Goal: Task Accomplishment & Management: Manage account settings

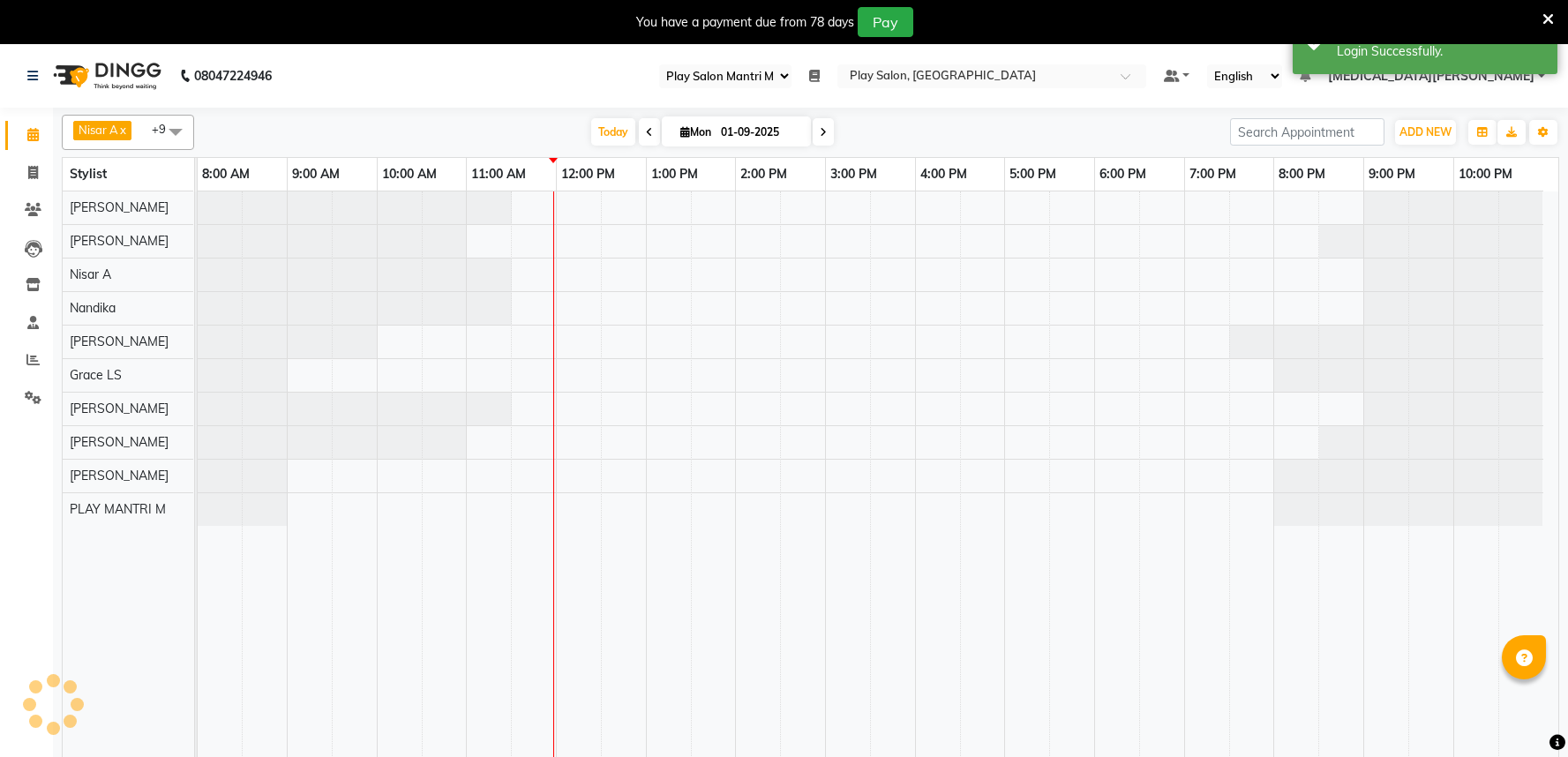
select select "89"
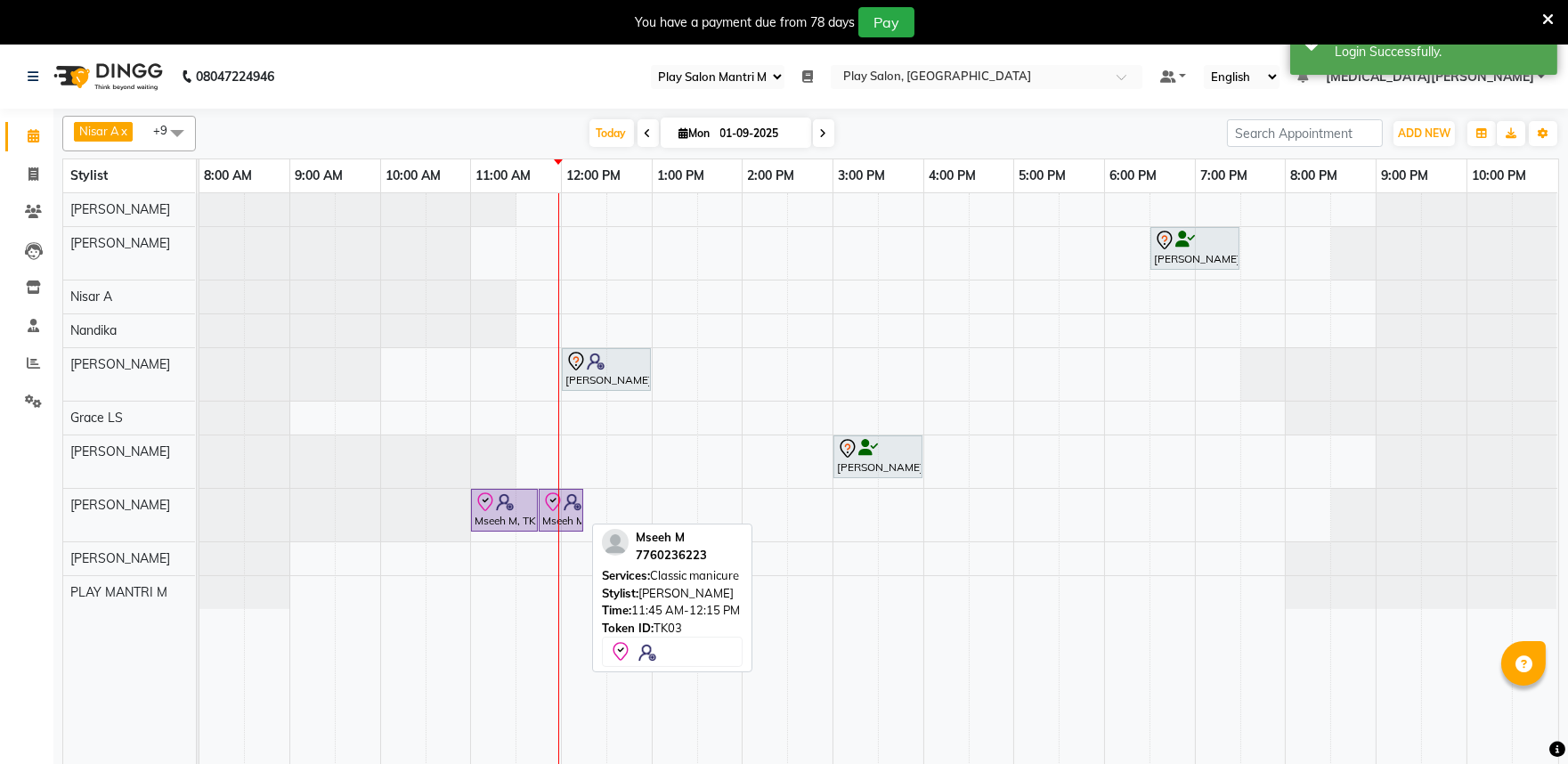
click at [553, 502] on icon at bounding box center [553, 500] width 6 height 4
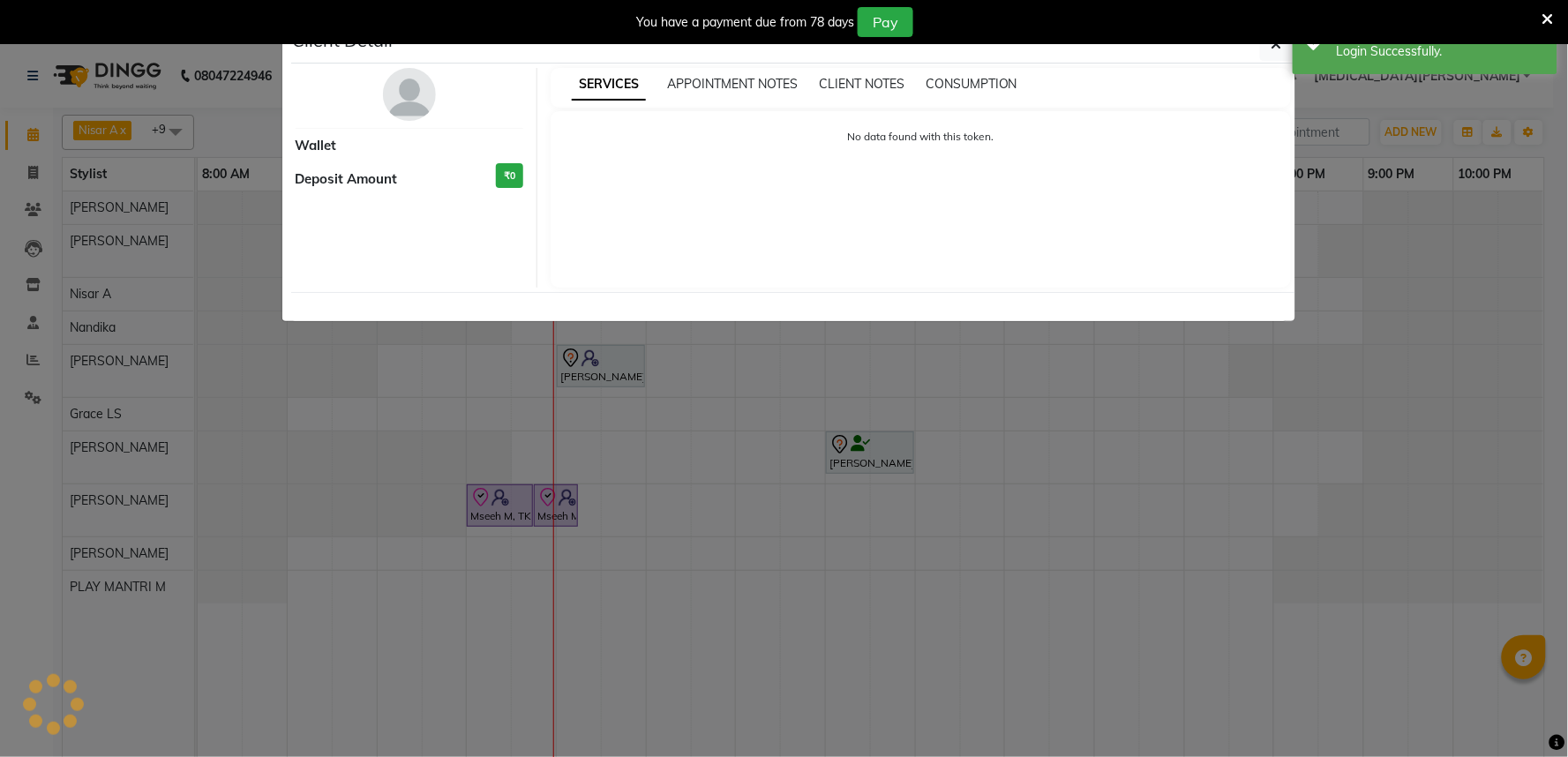
select select "8"
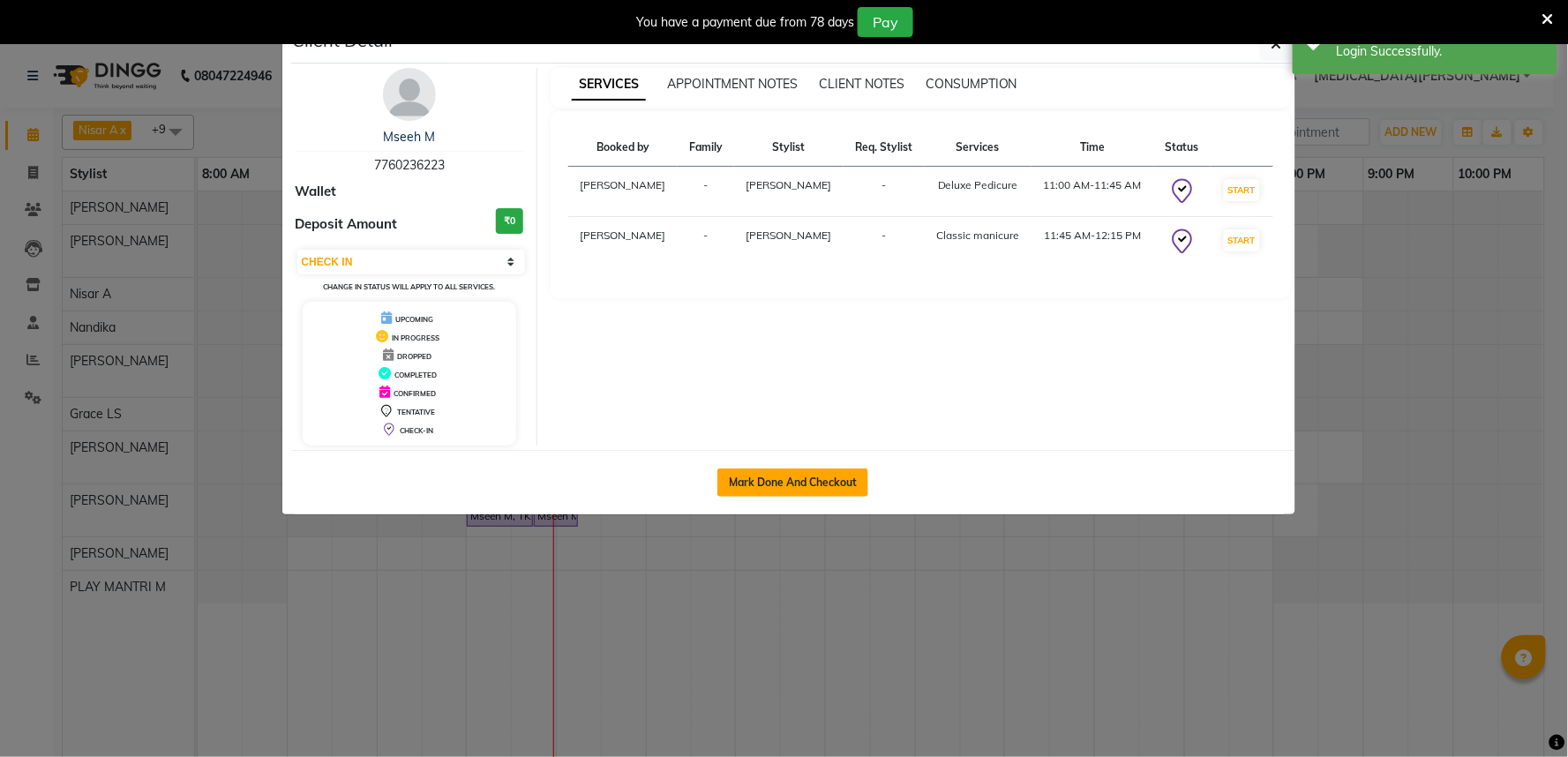
click at [808, 487] on button "Mark Done And Checkout" at bounding box center [792, 483] width 151 height 29
select select "service"
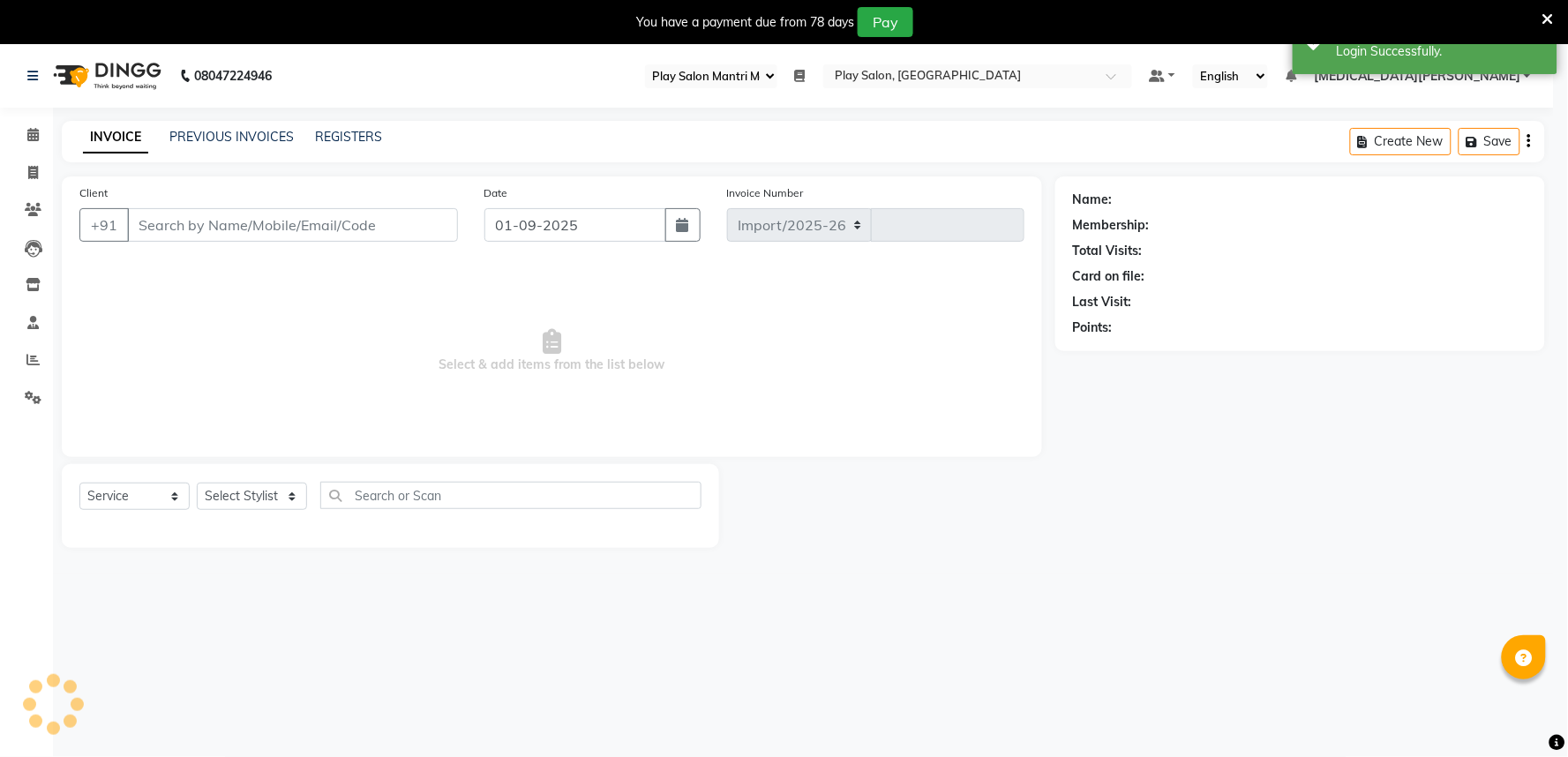
select select "8352"
type input "1637"
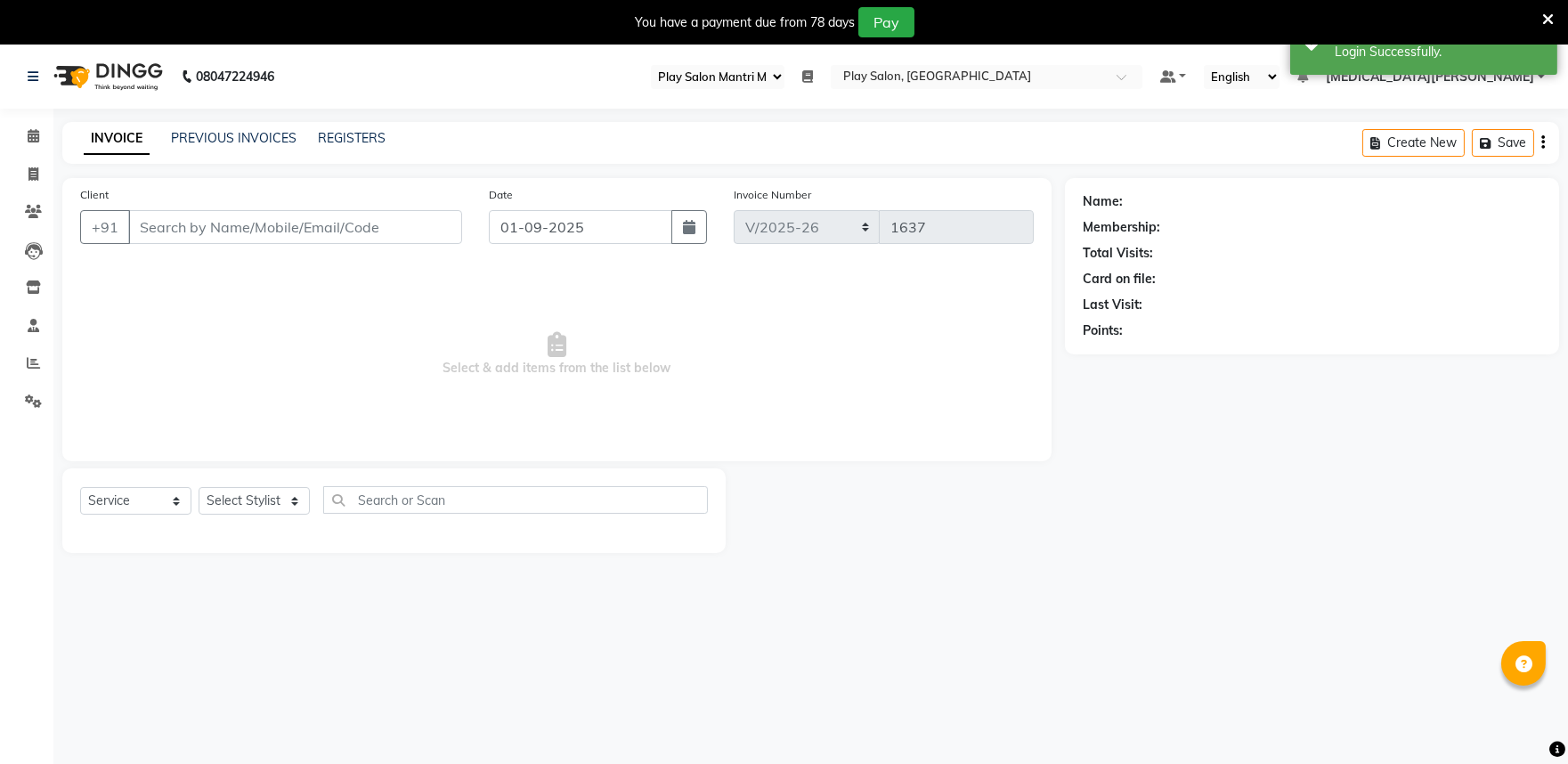
type input "7760236223"
select select "81322"
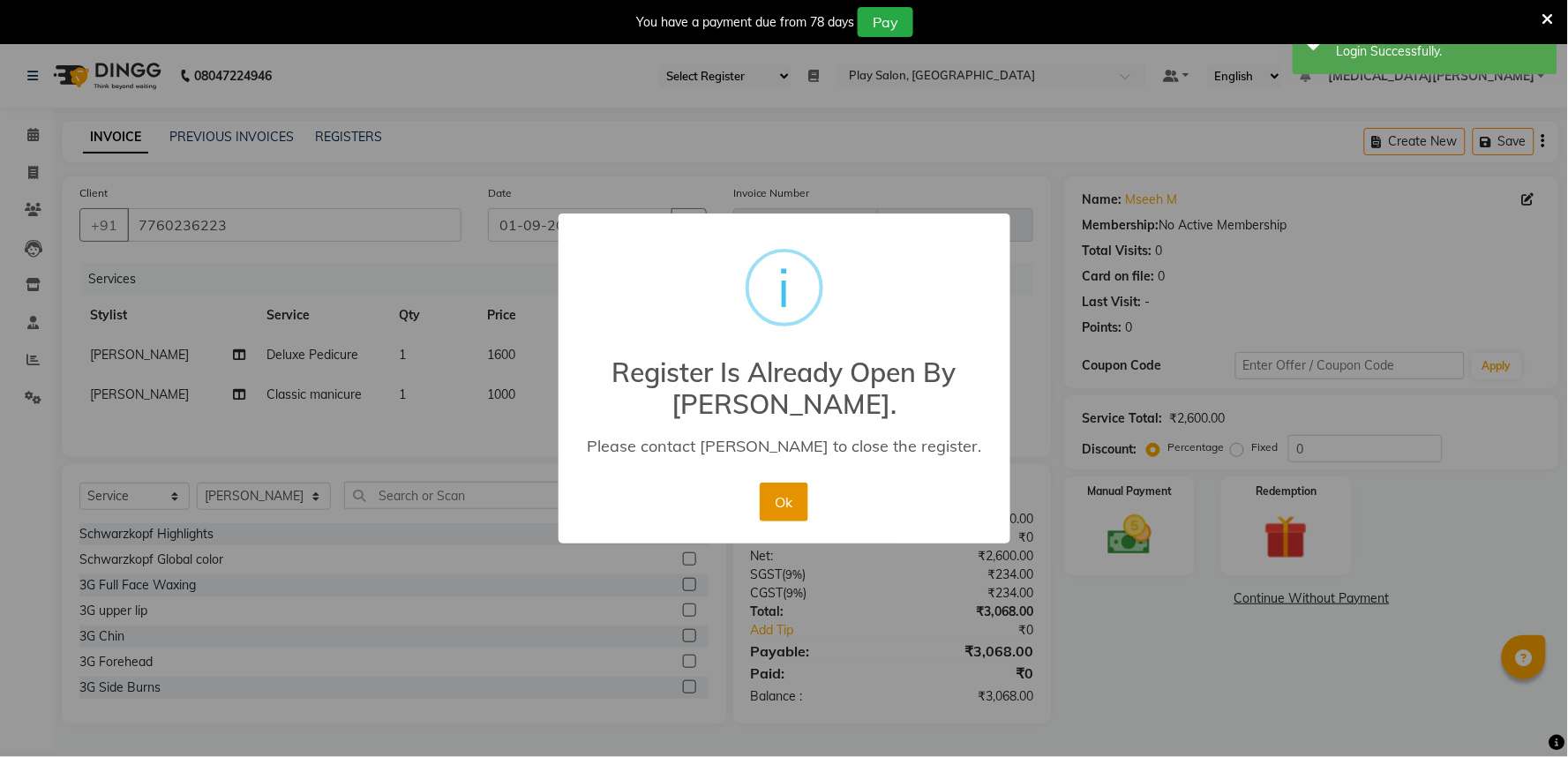
click at [771, 500] on button "Ok" at bounding box center [784, 501] width 49 height 39
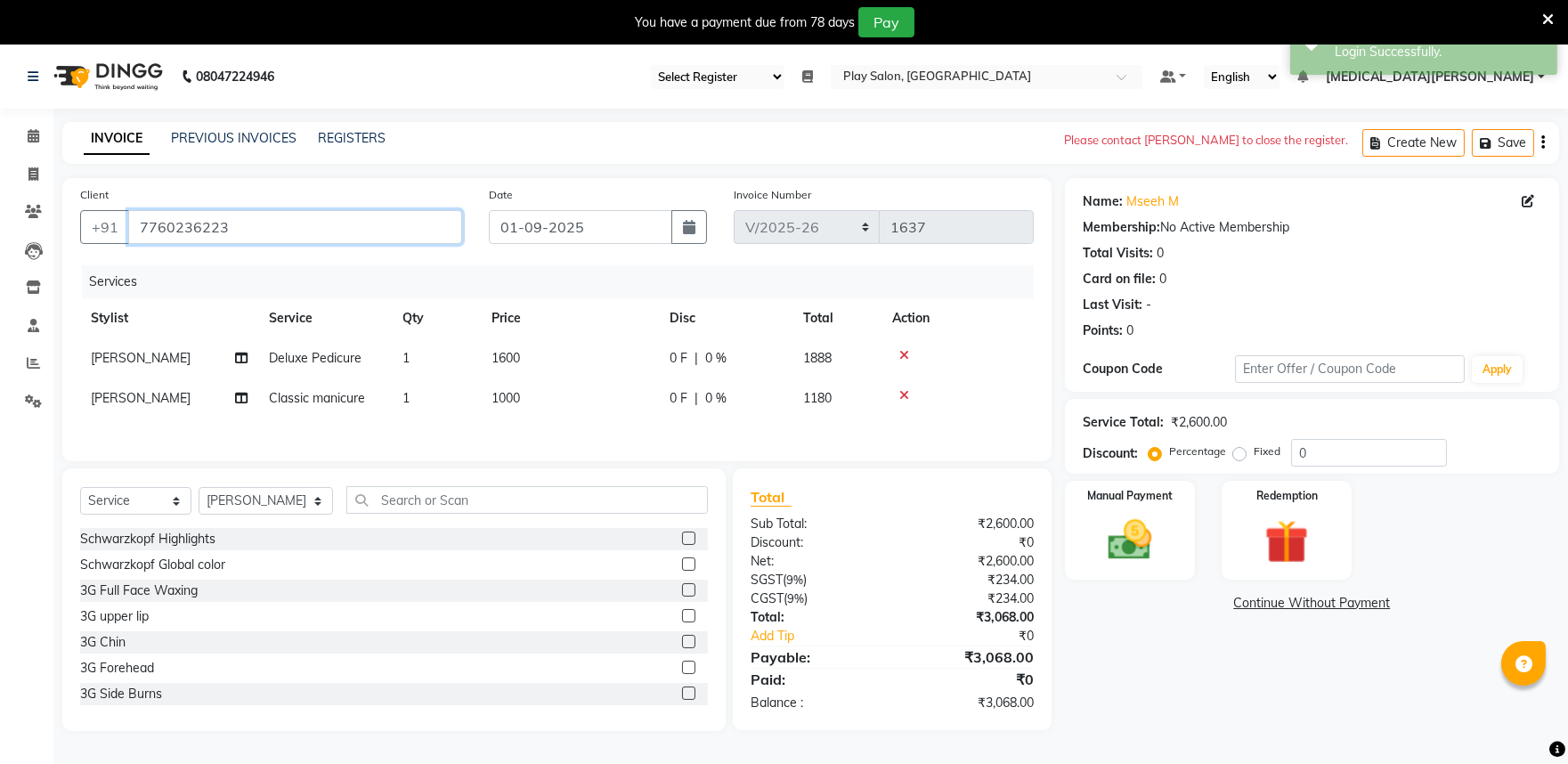
scroll to position [45, 0]
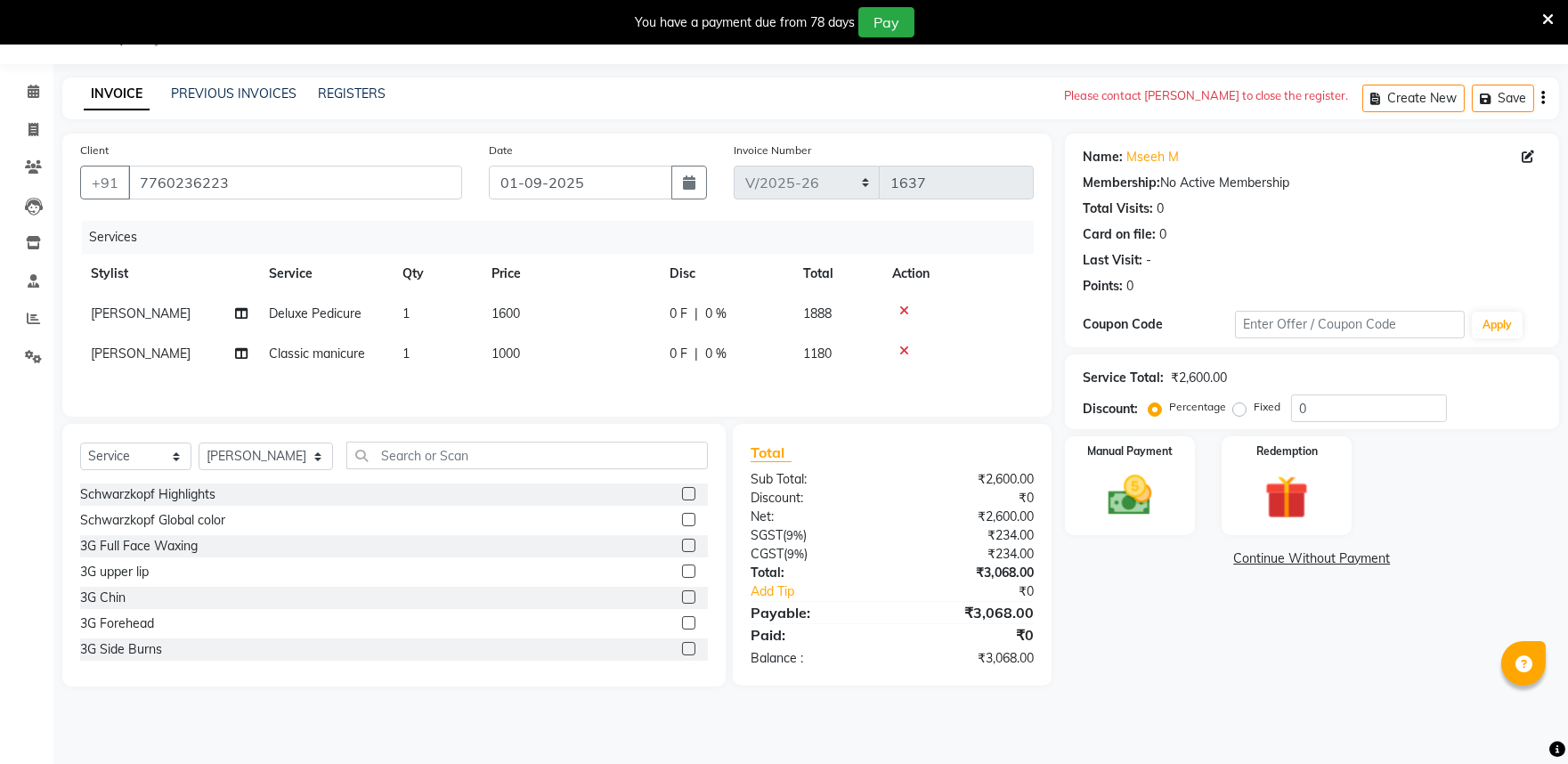
click at [510, 350] on span "1000" at bounding box center [506, 354] width 29 height 16
select select "81322"
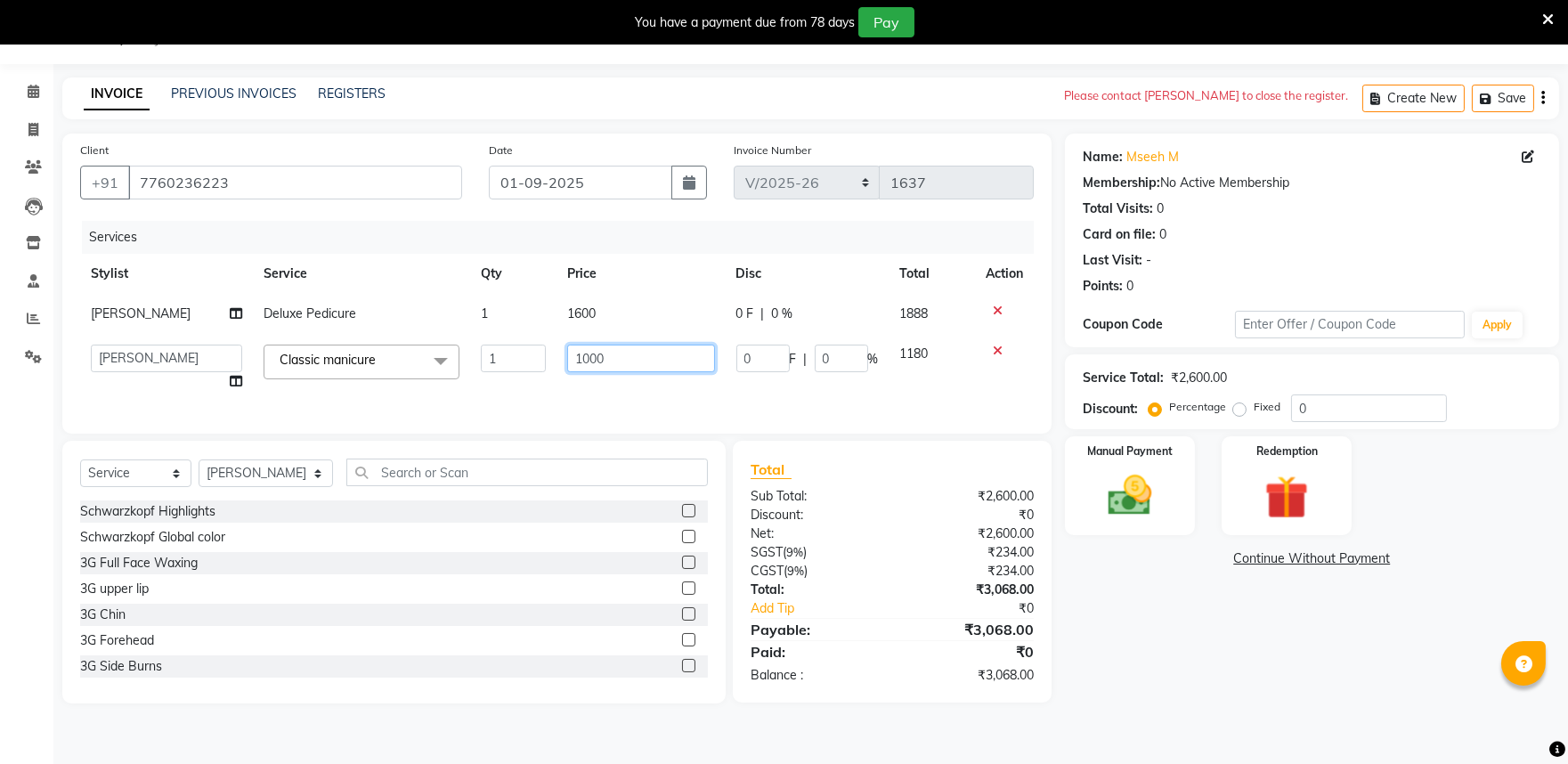
click at [625, 350] on input "1000" at bounding box center [640, 359] width 147 height 28
type input "1"
type input "800"
click at [1131, 648] on div "Name: Mseeh M Membership: No Active Membership Total Visits: 0 Card on file: 0 …" at bounding box center [1319, 419] width 508 height 570
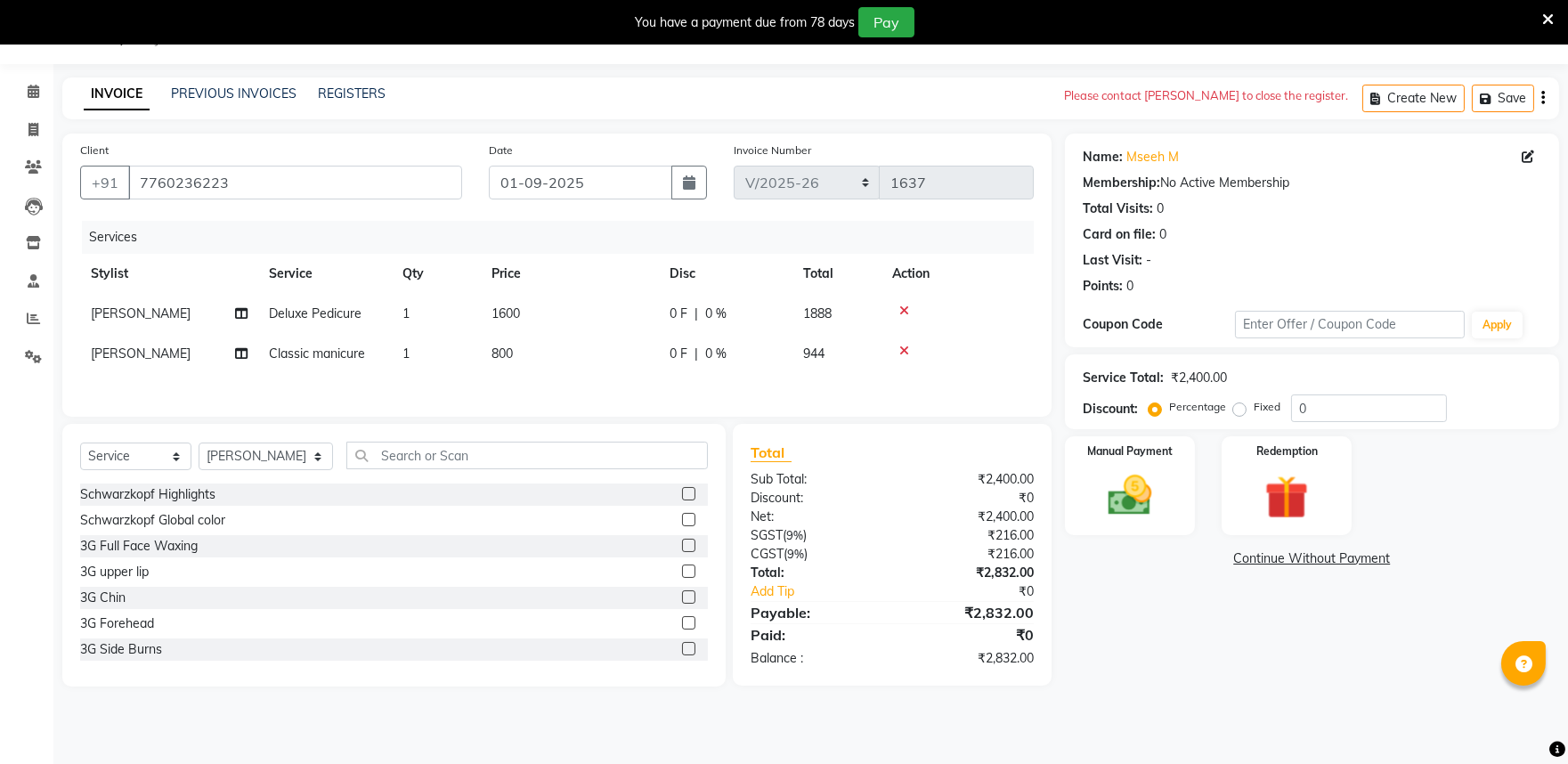
scroll to position [0, 0]
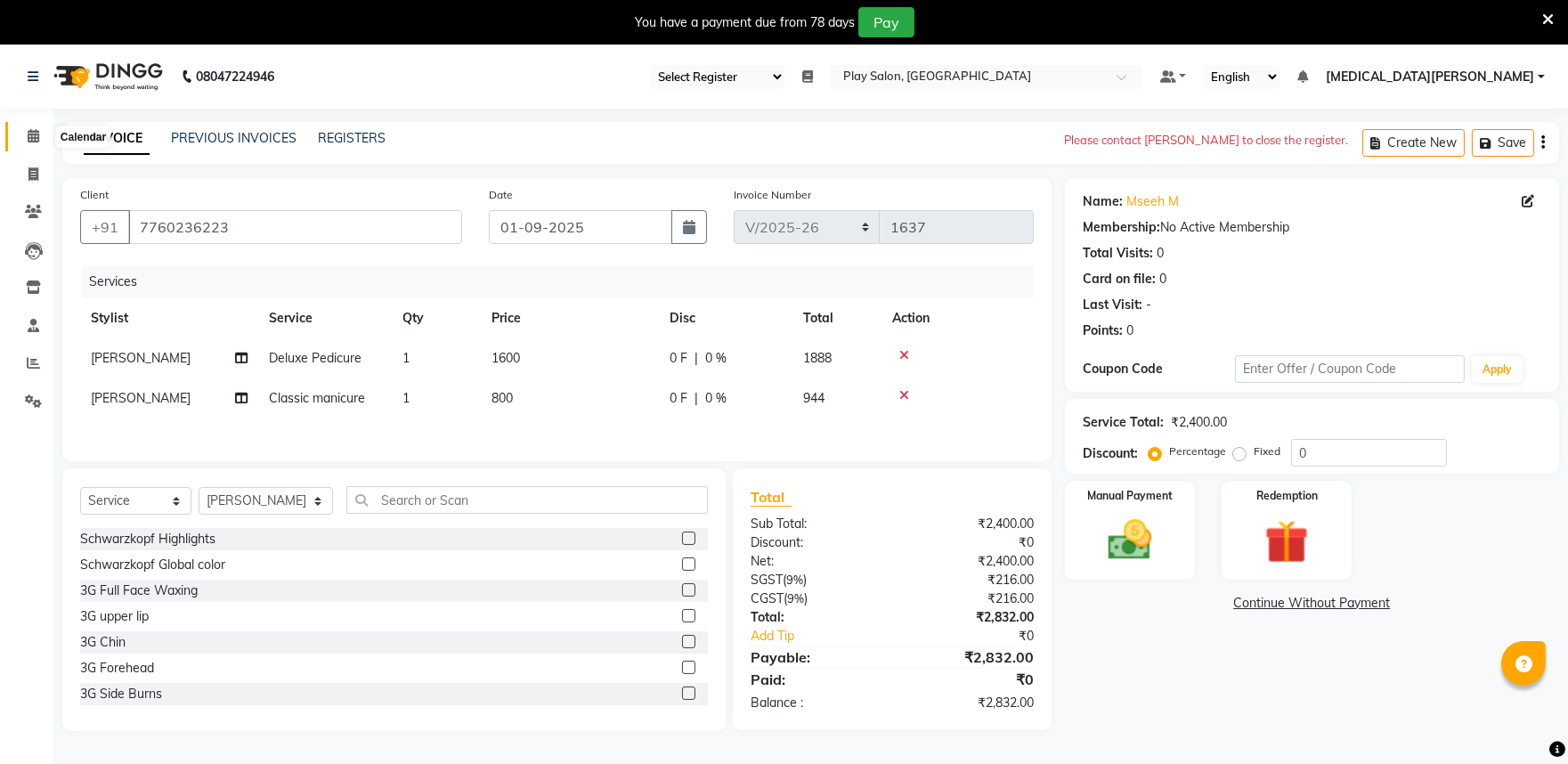
click at [30, 127] on span at bounding box center [33, 136] width 31 height 20
click at [37, 362] on icon at bounding box center [33, 362] width 13 height 13
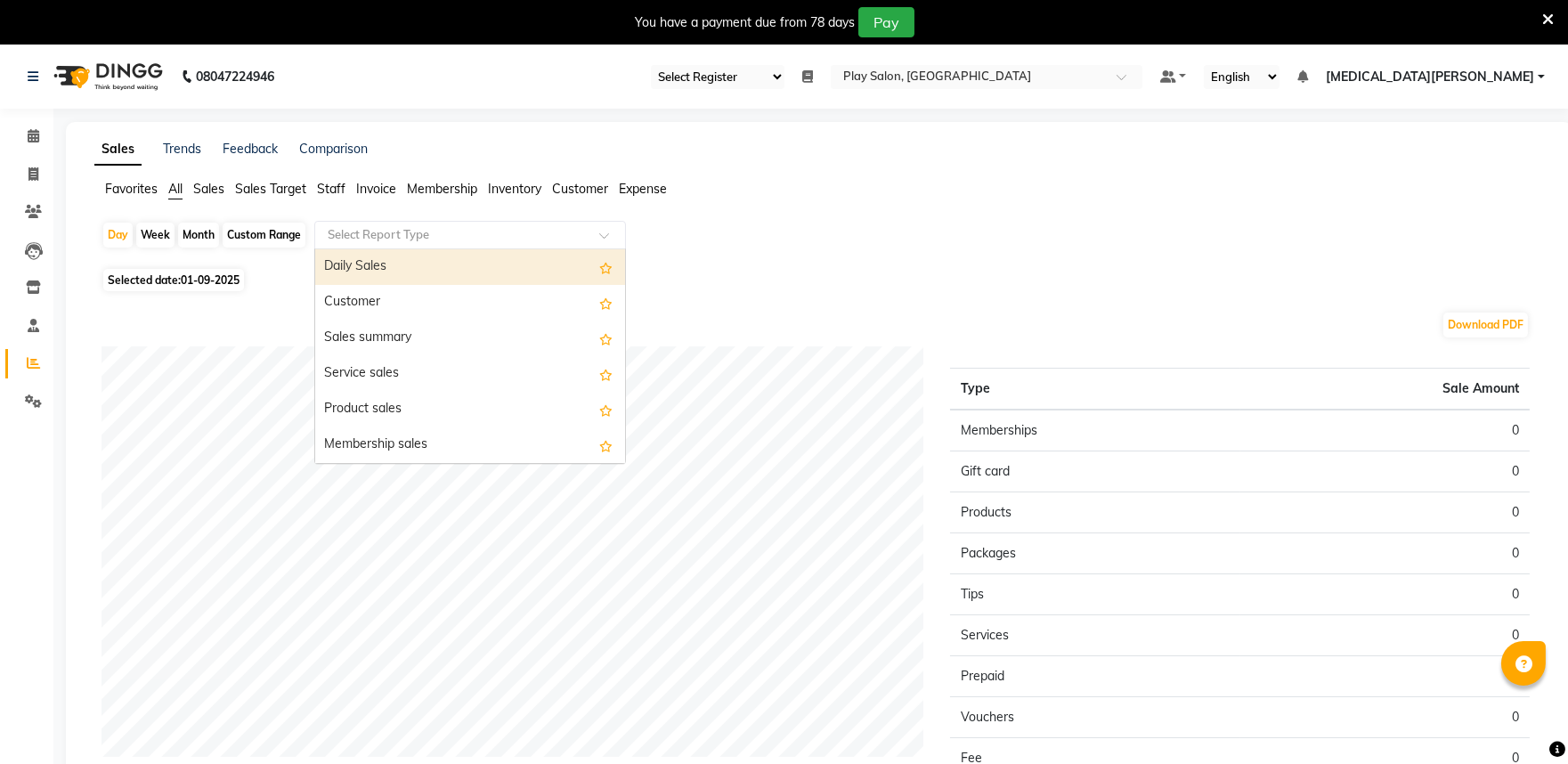
click at [454, 234] on input "text" at bounding box center [452, 235] width 257 height 18
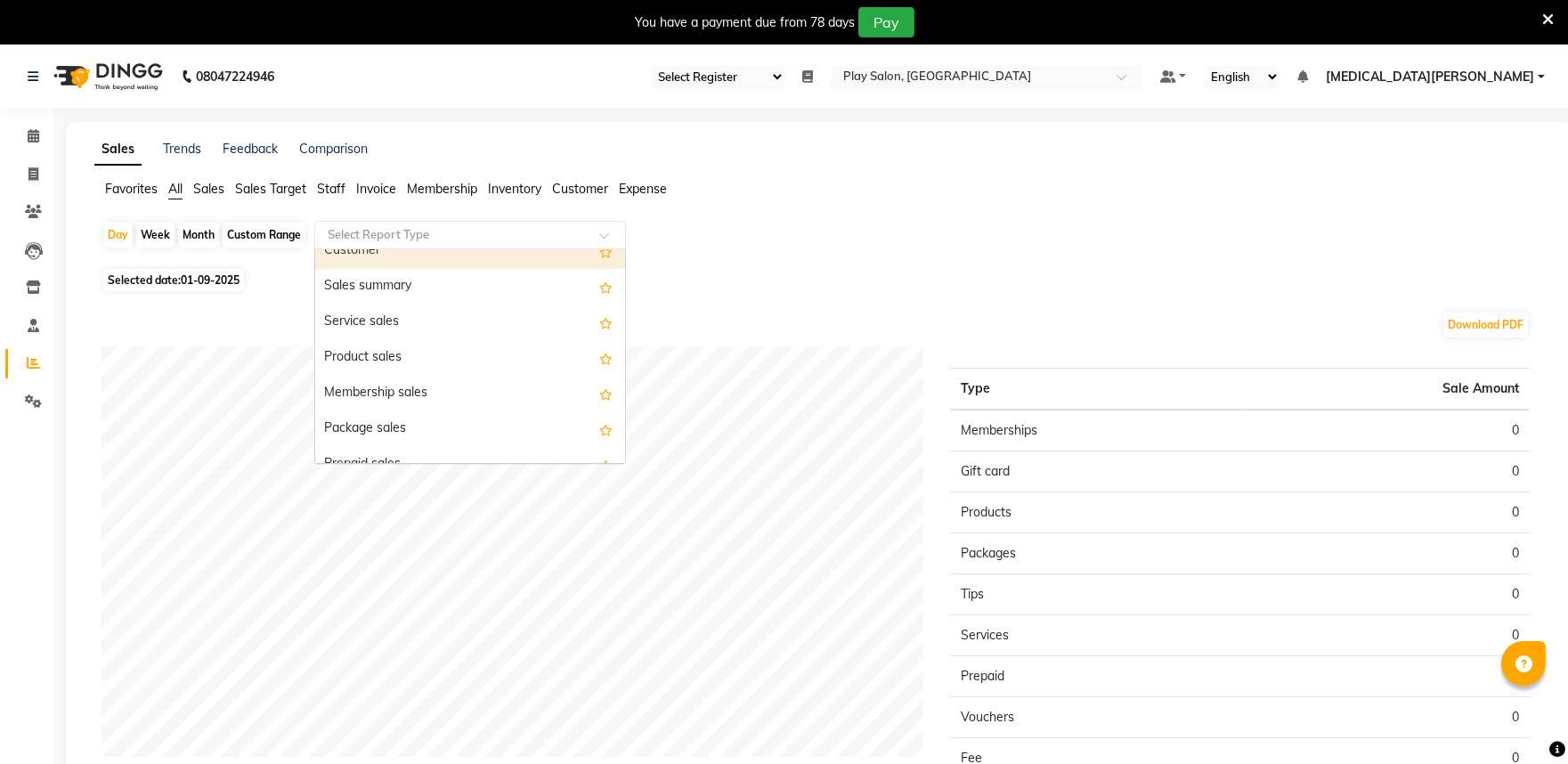
scroll to position [99, 0]
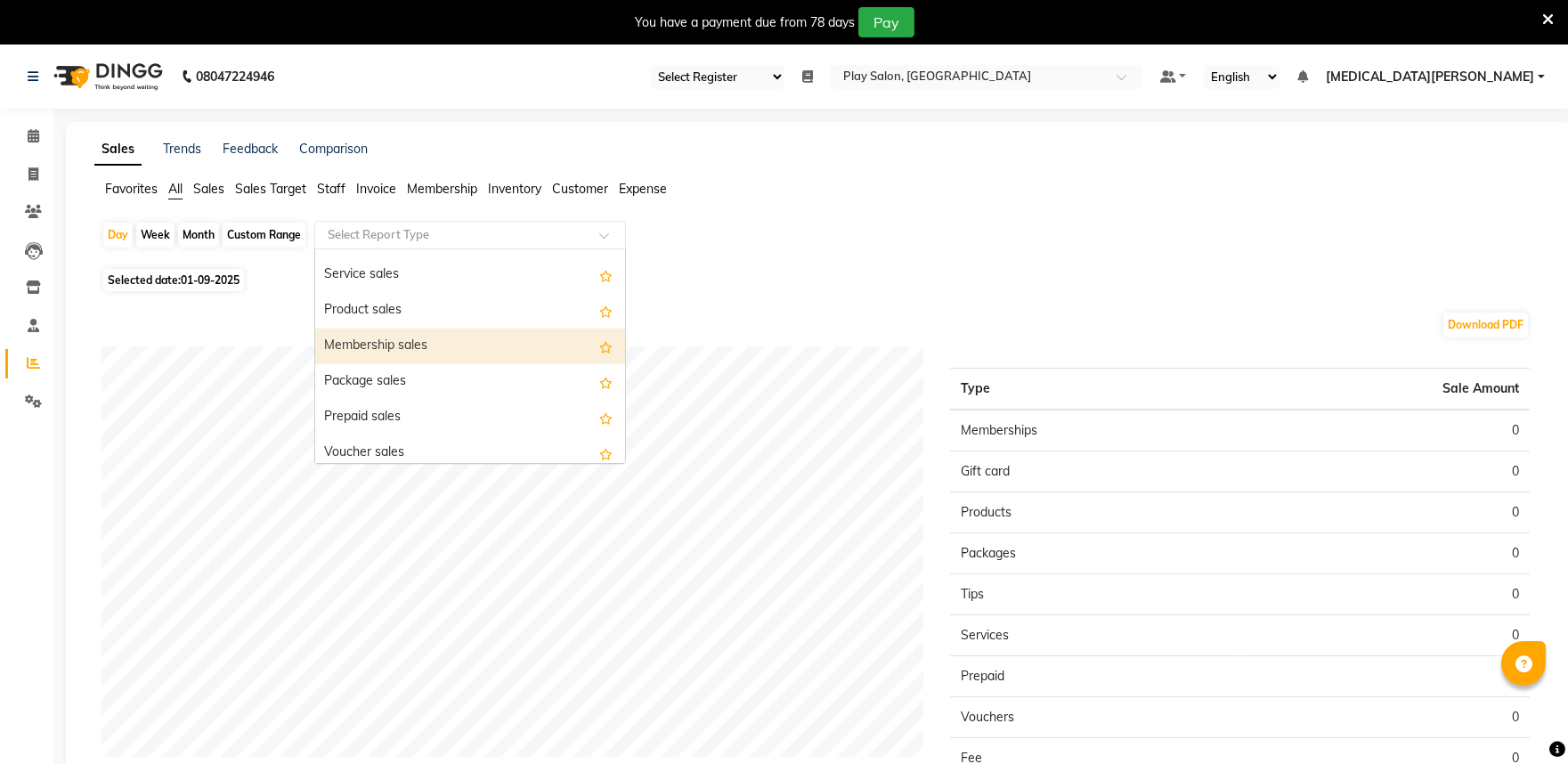
click at [468, 337] on div "Membership sales" at bounding box center [470, 347] width 310 height 36
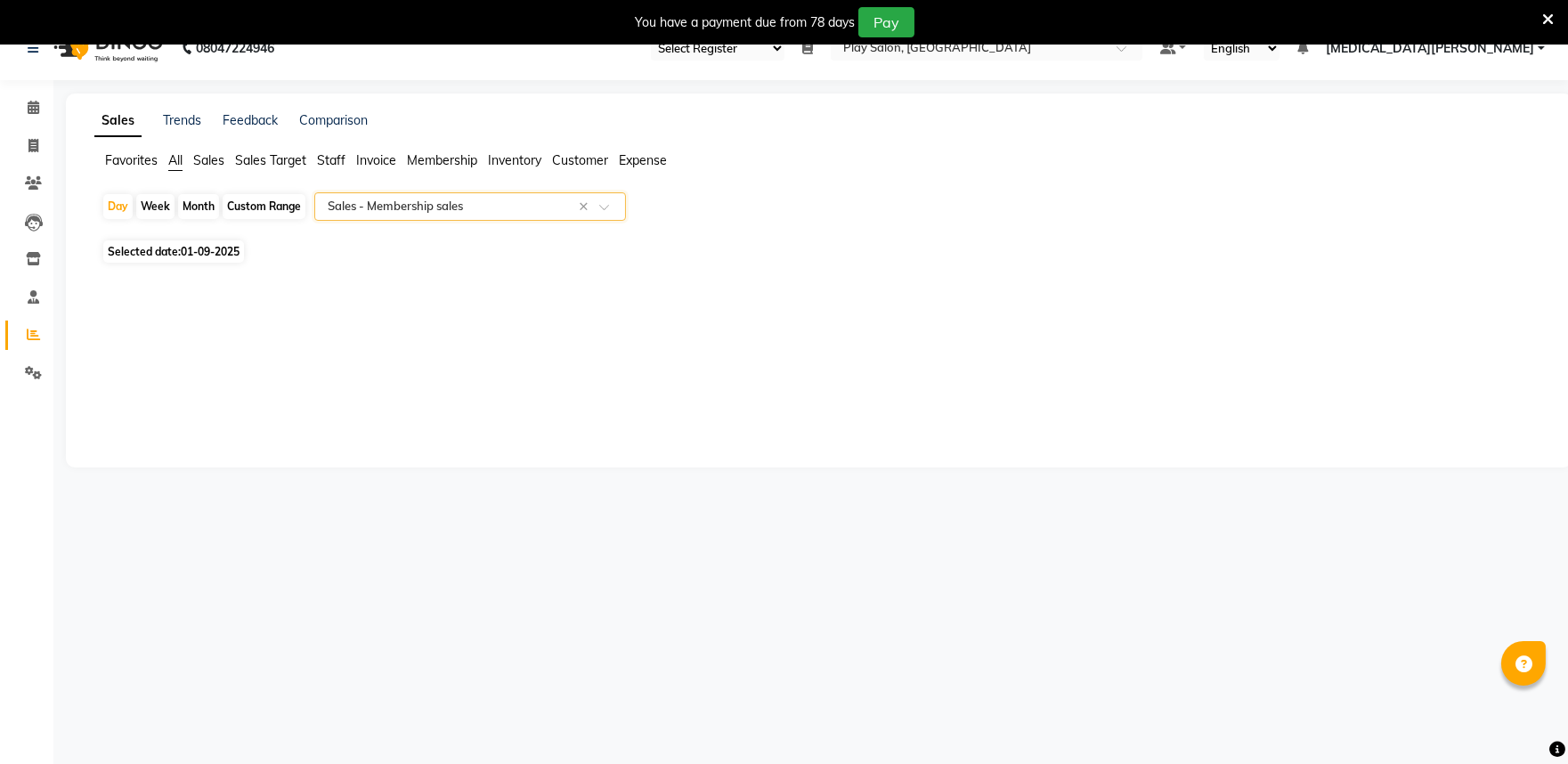
scroll to position [45, 0]
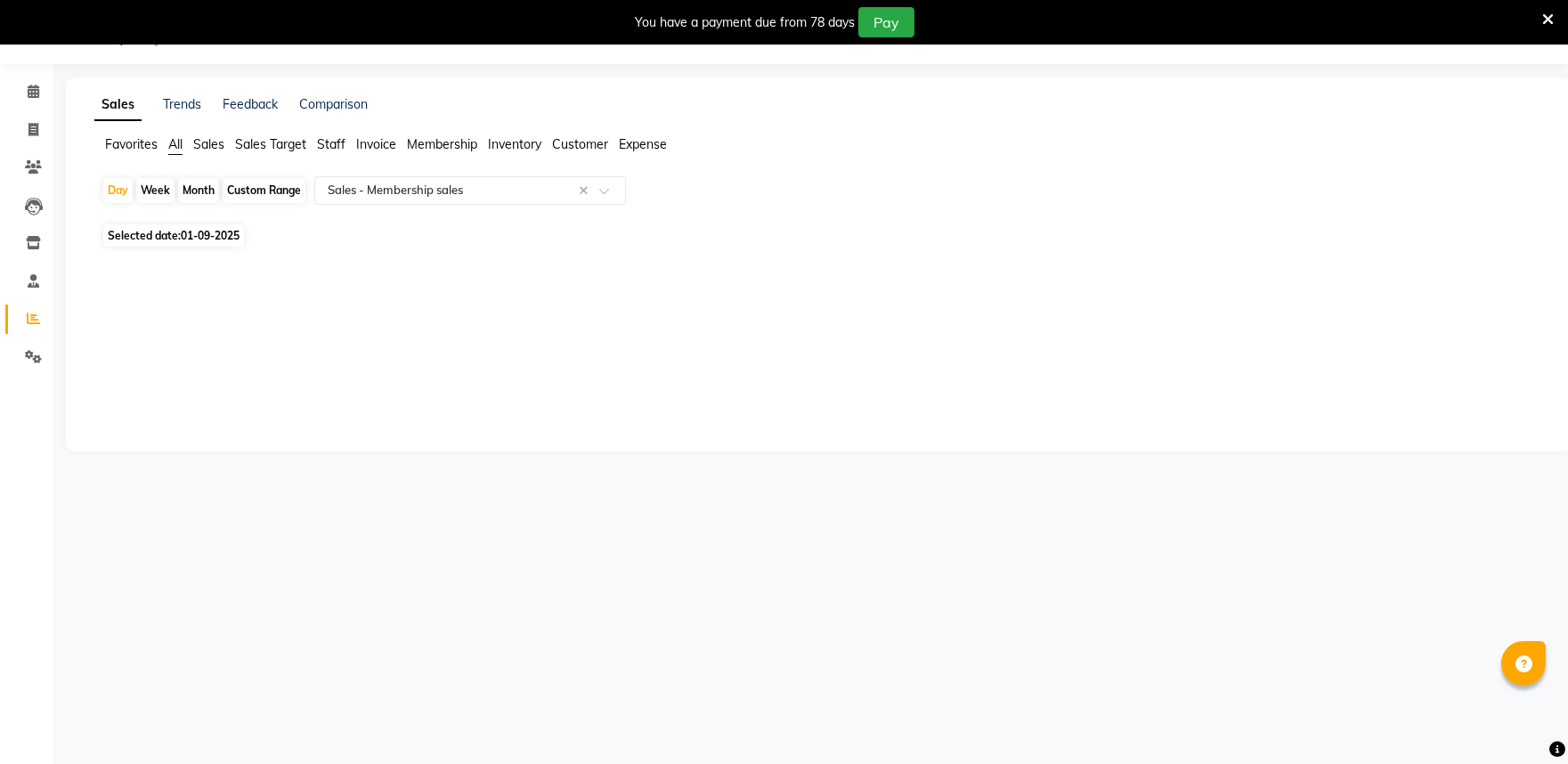
click at [274, 183] on div "Custom Range" at bounding box center [264, 190] width 83 height 25
select select "9"
select select "2025"
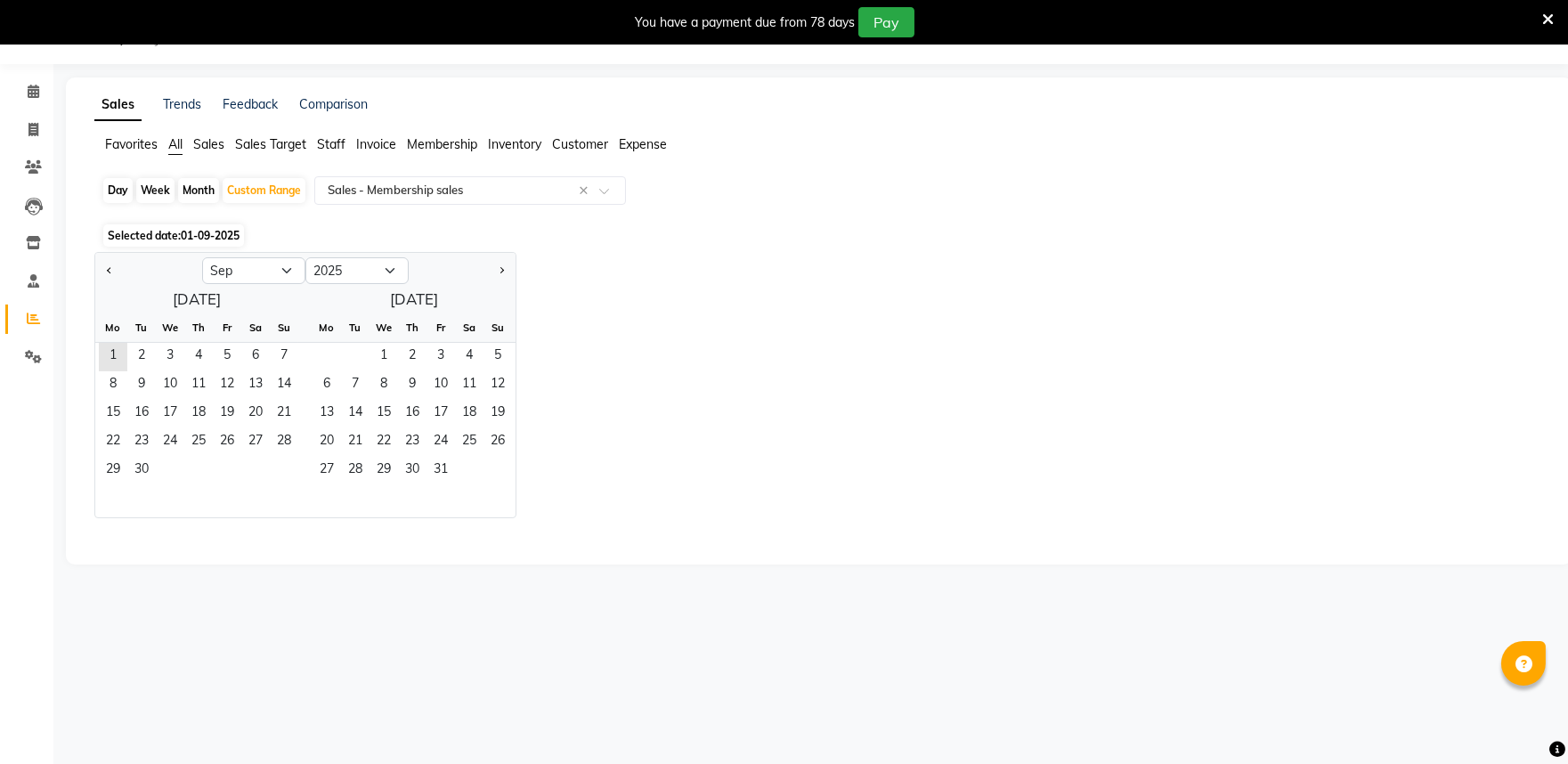
click at [101, 268] on div at bounding box center [148, 271] width 107 height 29
click at [104, 269] on button "Previous month" at bounding box center [109, 271] width 14 height 29
select select "8"
click at [288, 465] on span "31" at bounding box center [284, 471] width 29 height 29
click at [224, 352] on span "1" at bounding box center [227, 357] width 29 height 29
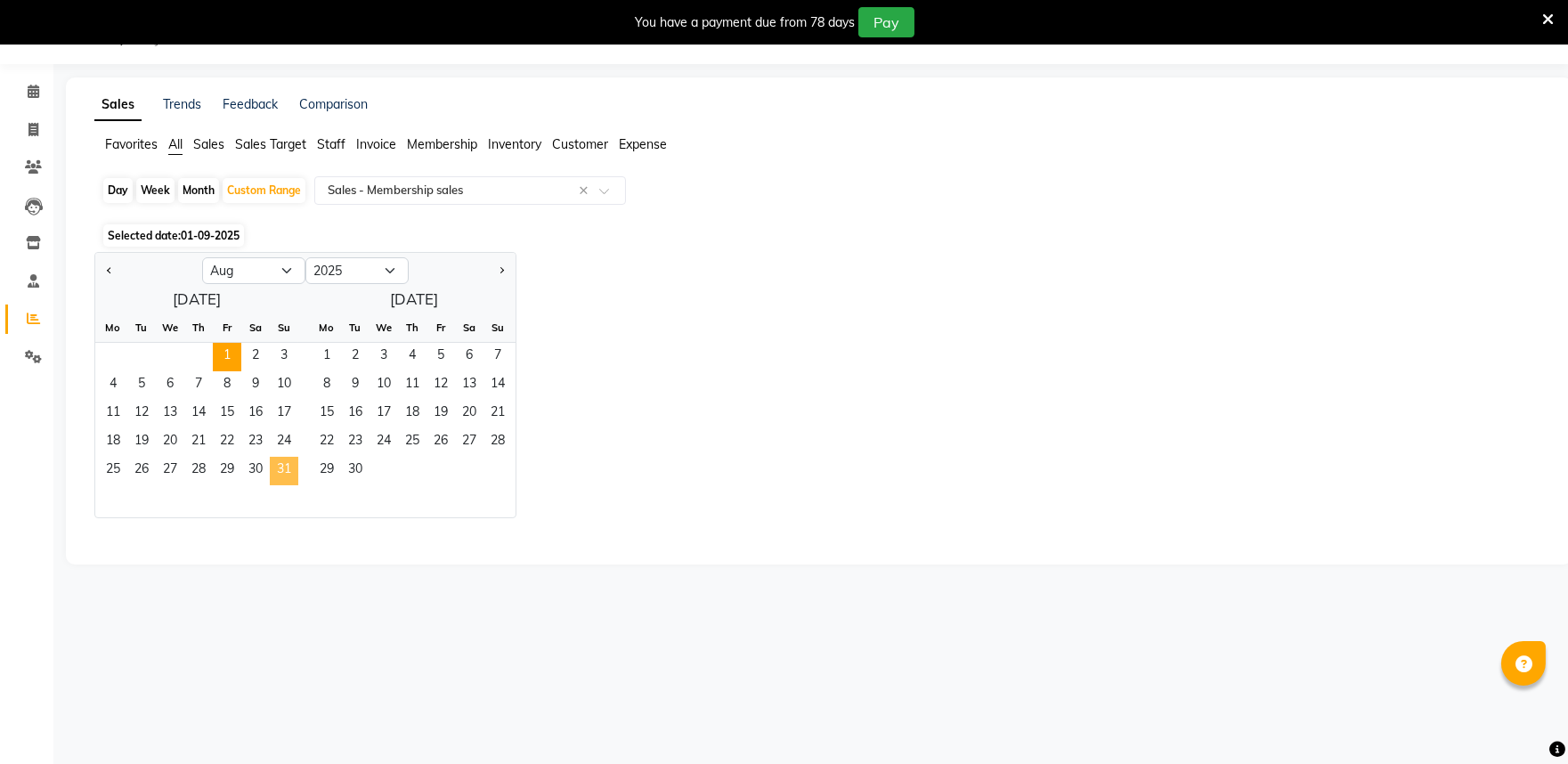
click at [282, 470] on span "31" at bounding box center [284, 471] width 29 height 29
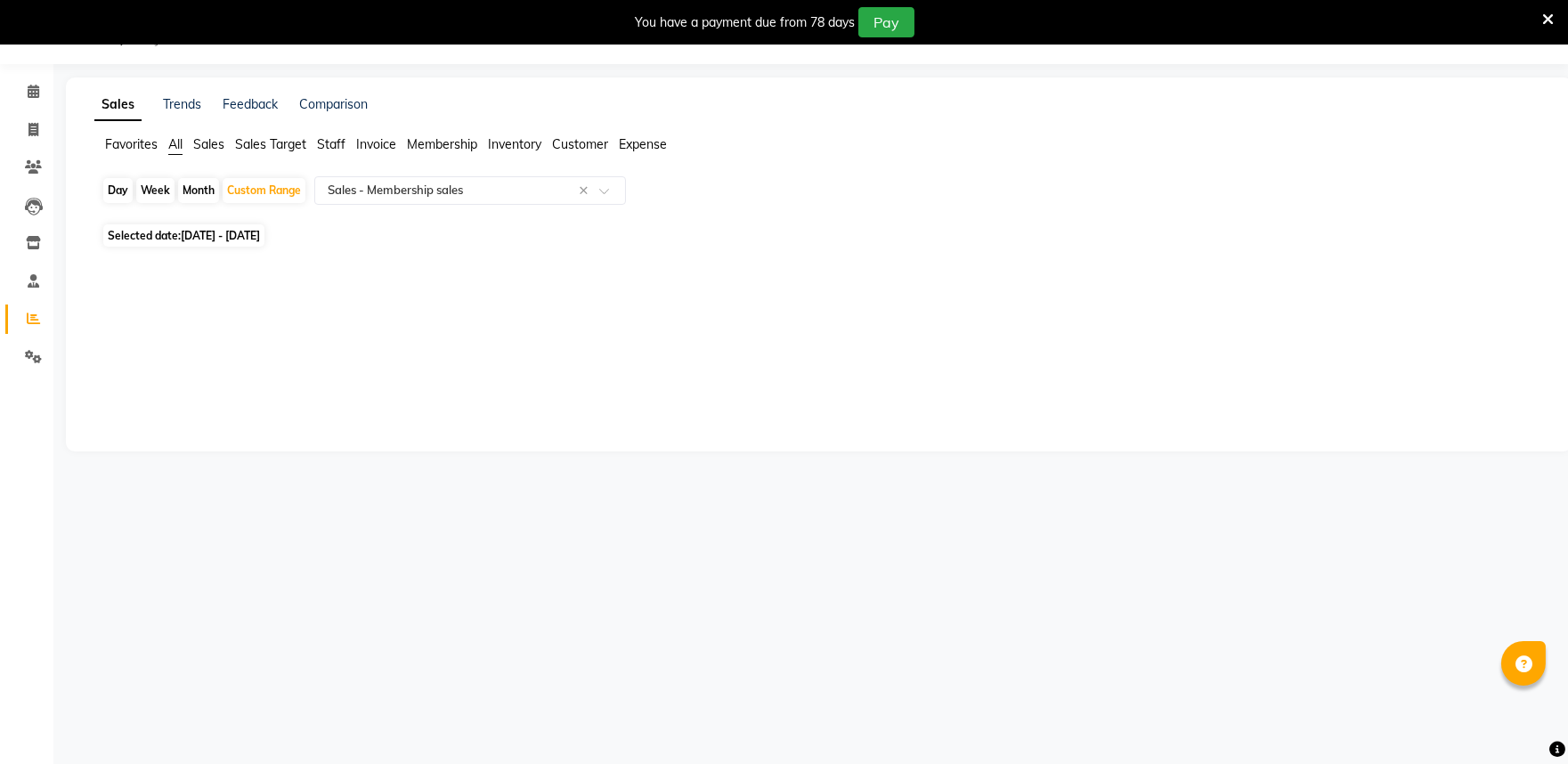
click at [439, 132] on div "Sales Trends Feedback Comparison Favorites All Sales Sales Target Staff Invoice…" at bounding box center [819, 264] width 1507 height 374
click at [440, 139] on span "Membership" at bounding box center [442, 144] width 70 height 16
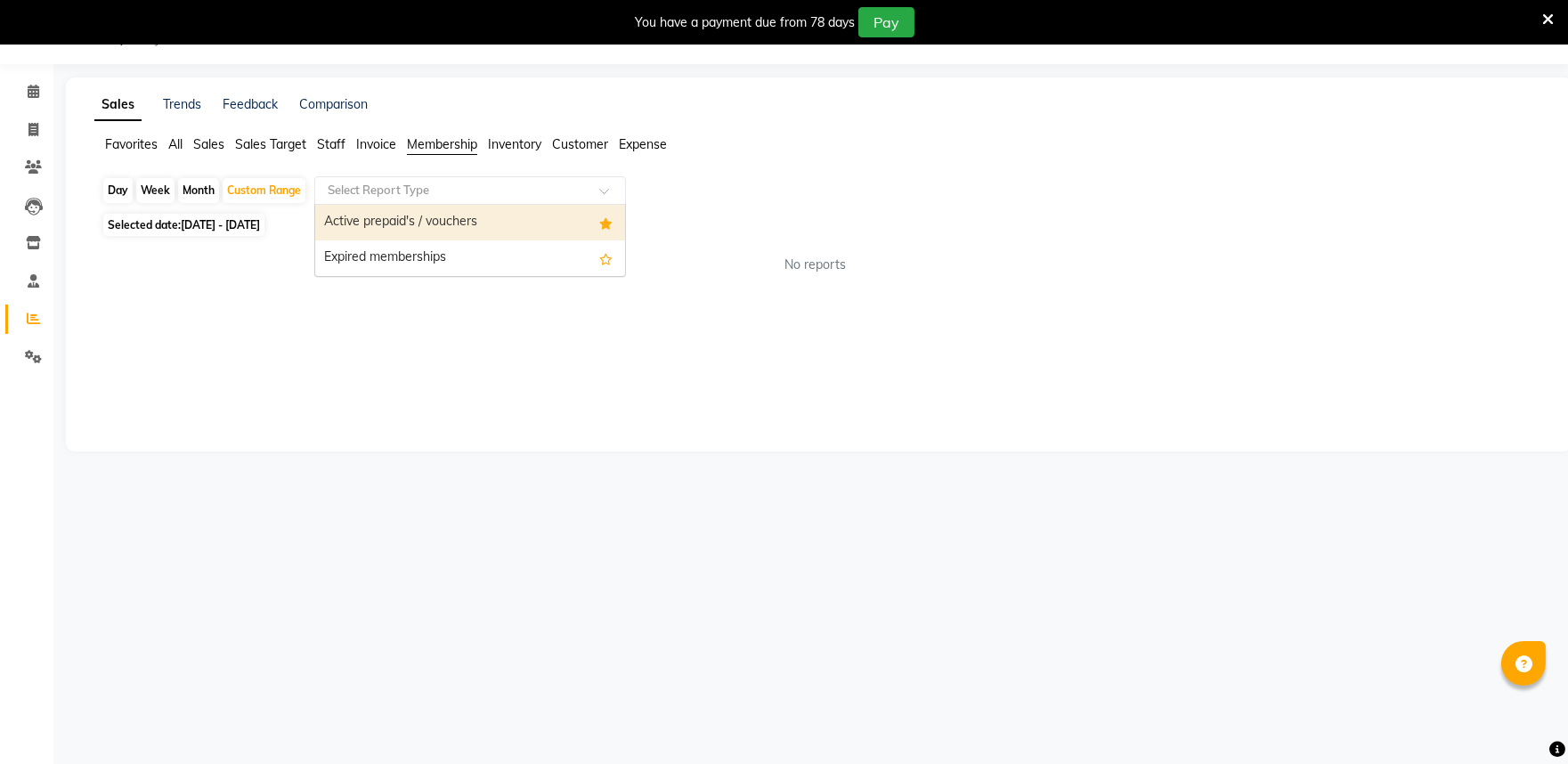
click at [435, 176] on div "Select Report Type" at bounding box center [470, 190] width 312 height 29
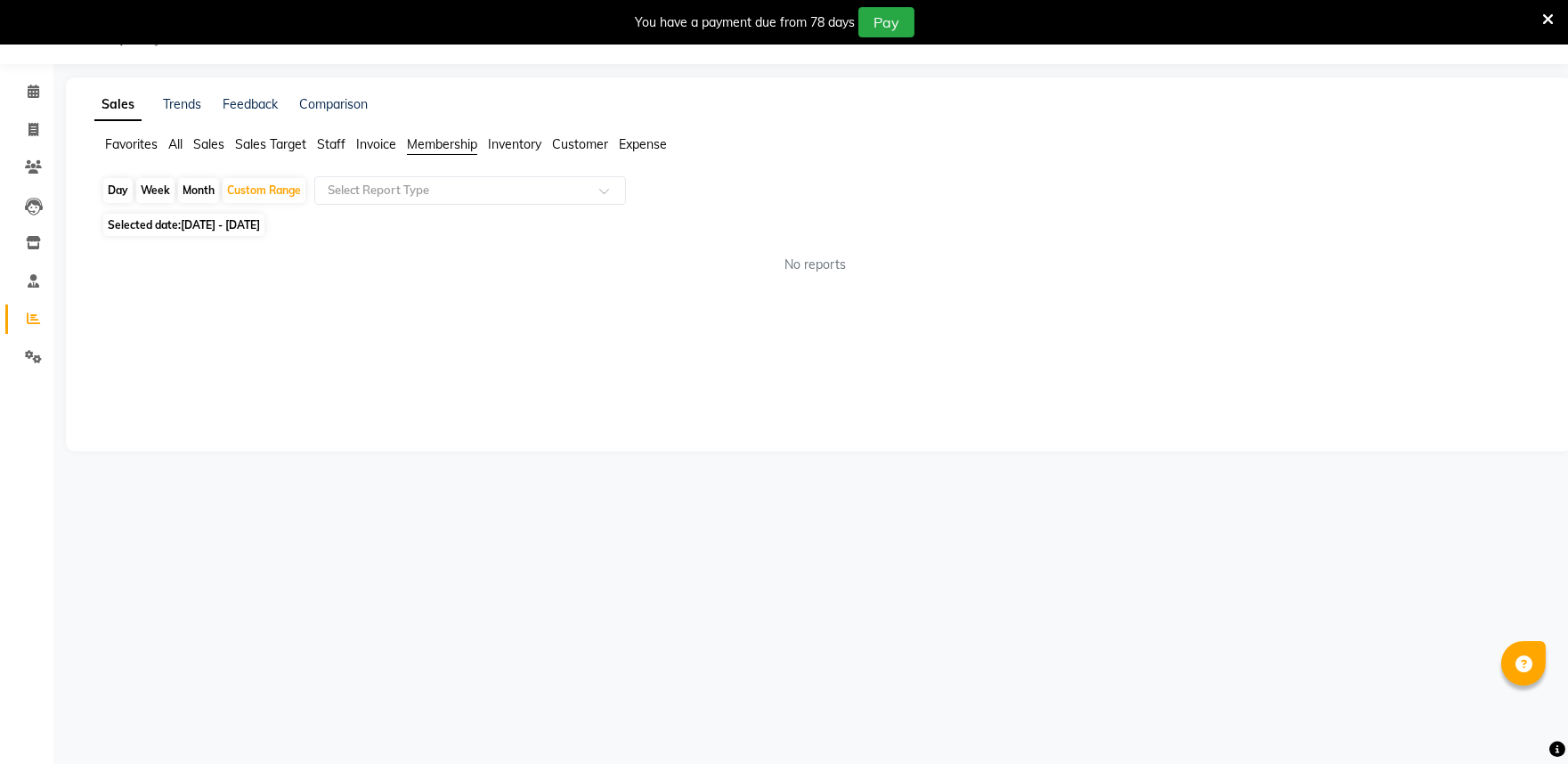
click at [221, 144] on span "Sales" at bounding box center [208, 144] width 31 height 16
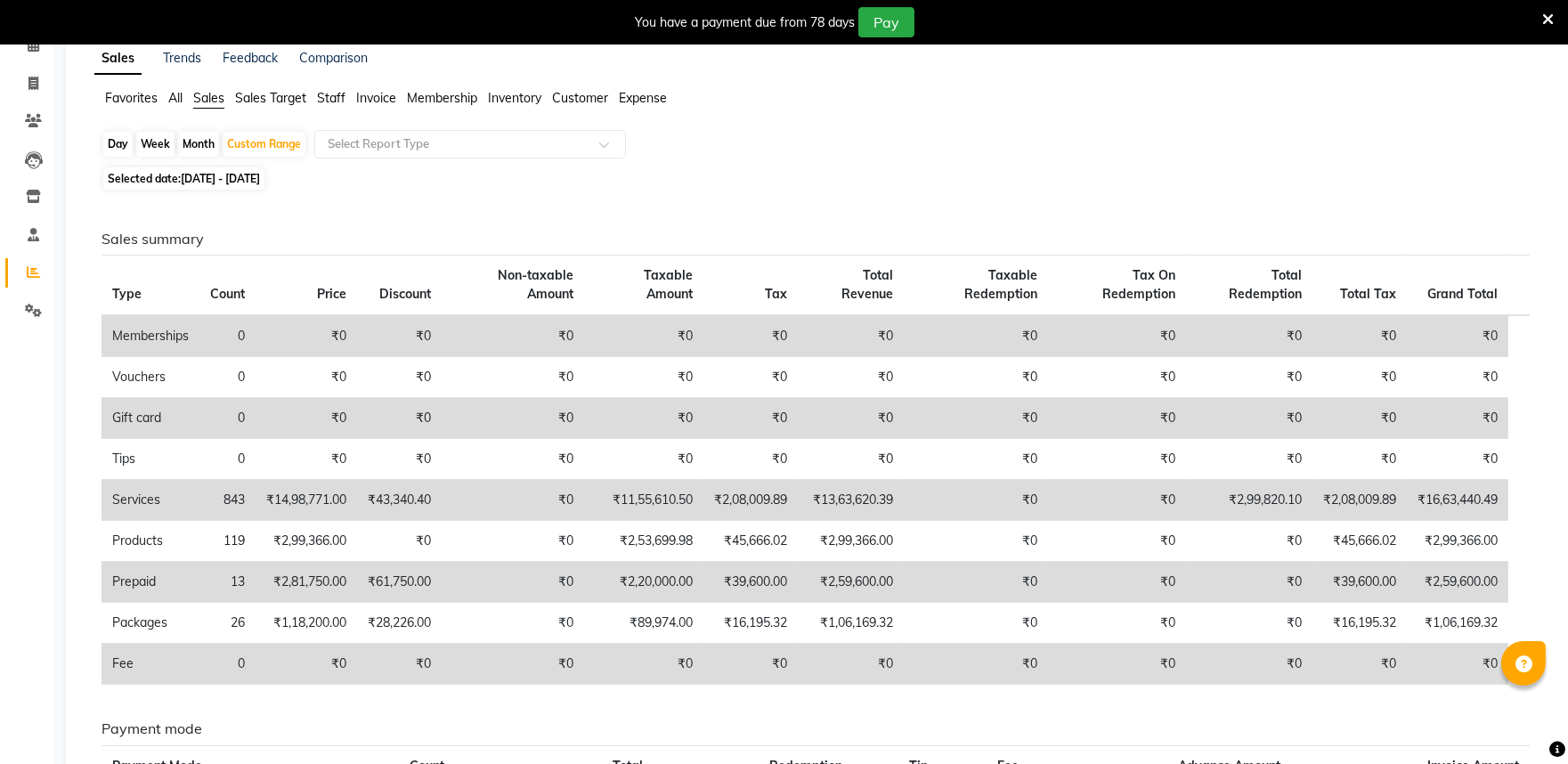
scroll to position [0, 0]
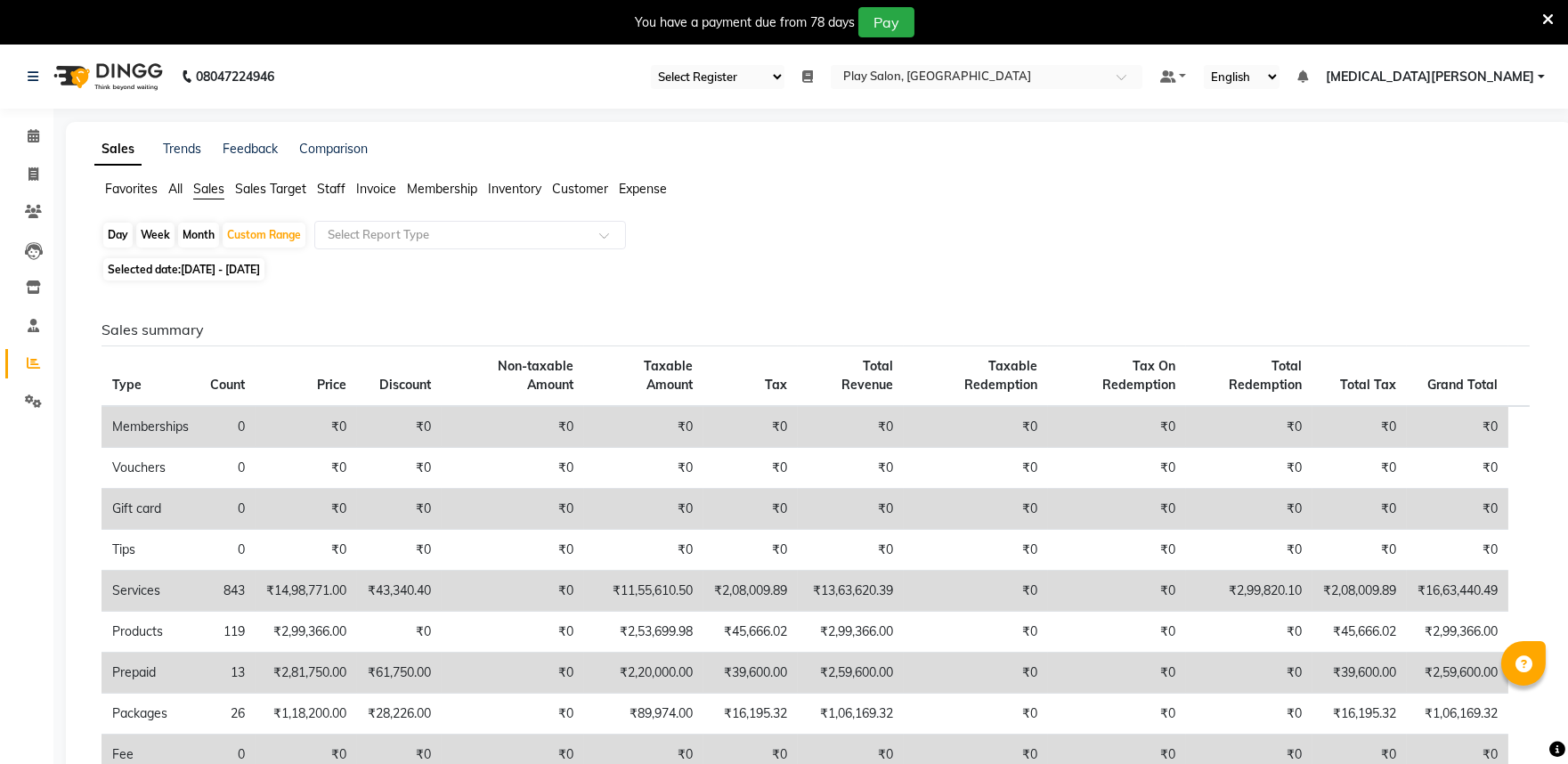
click at [184, 185] on ul "Favorites All Sales Sales Target Staff Invoice Membership Inventory Customer Ex…" at bounding box center [819, 190] width 1450 height 20
click at [175, 185] on span "All" at bounding box center [175, 189] width 14 height 16
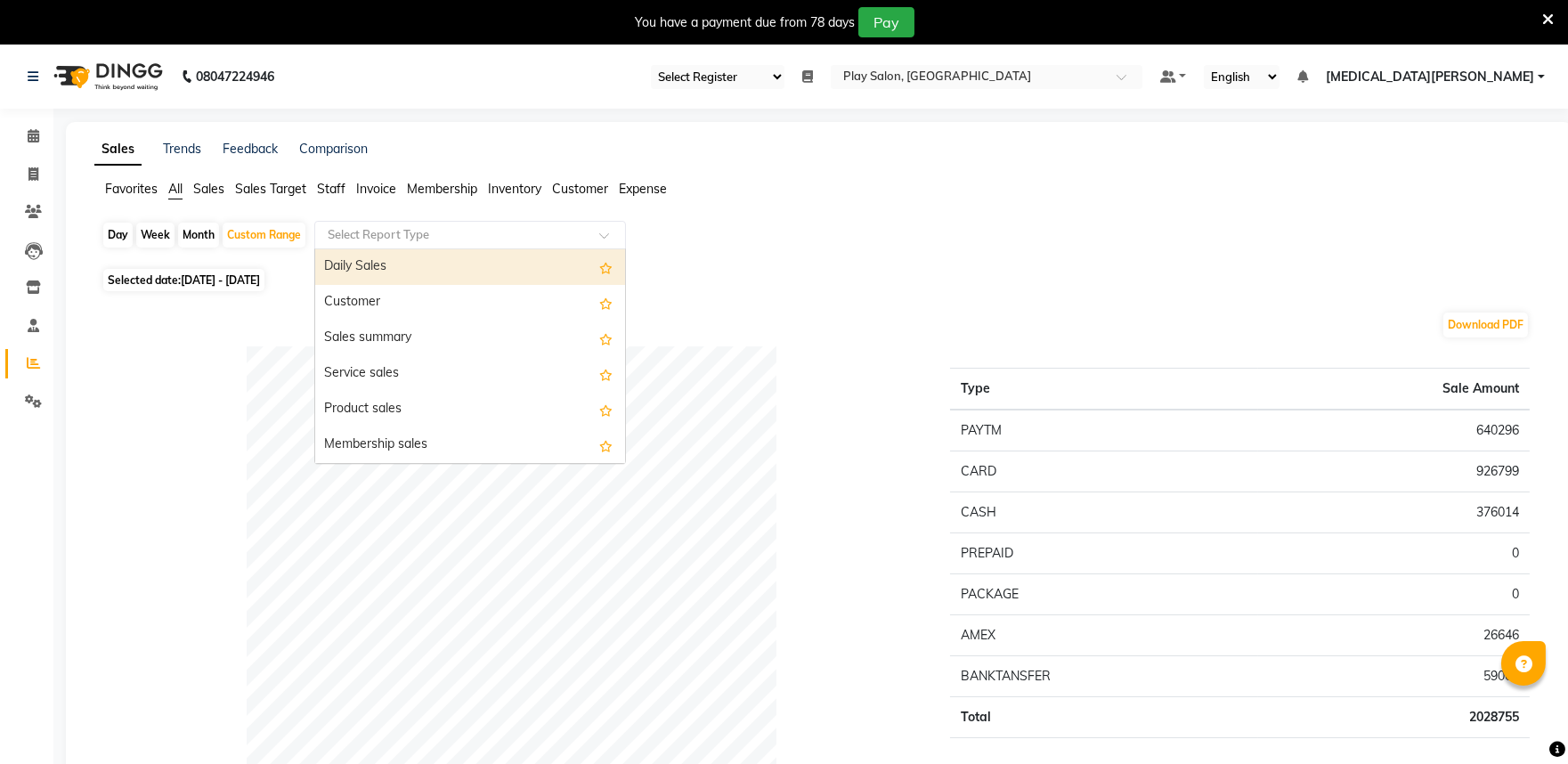
click at [398, 241] on input "text" at bounding box center [452, 235] width 257 height 18
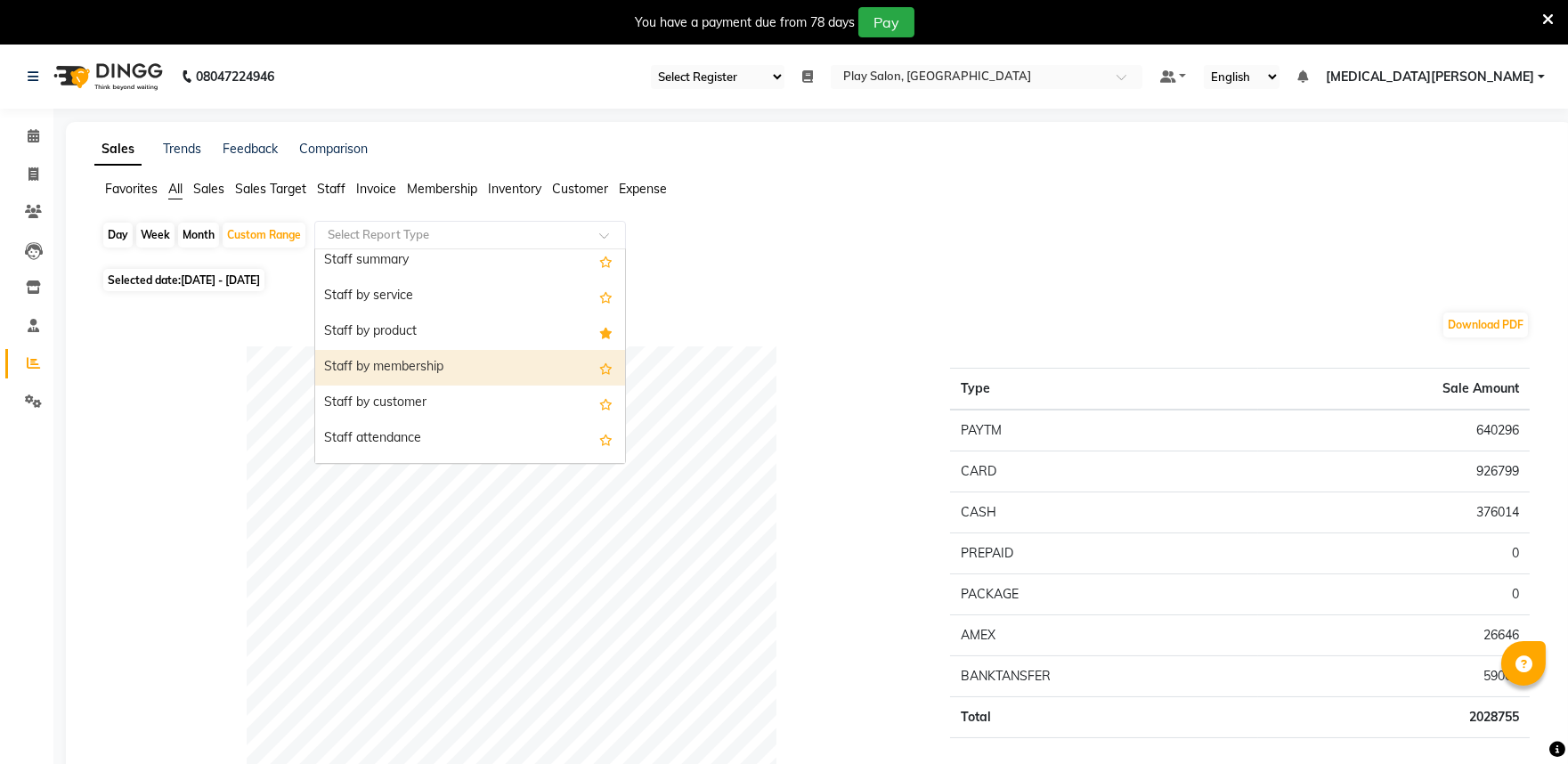
scroll to position [692, 0]
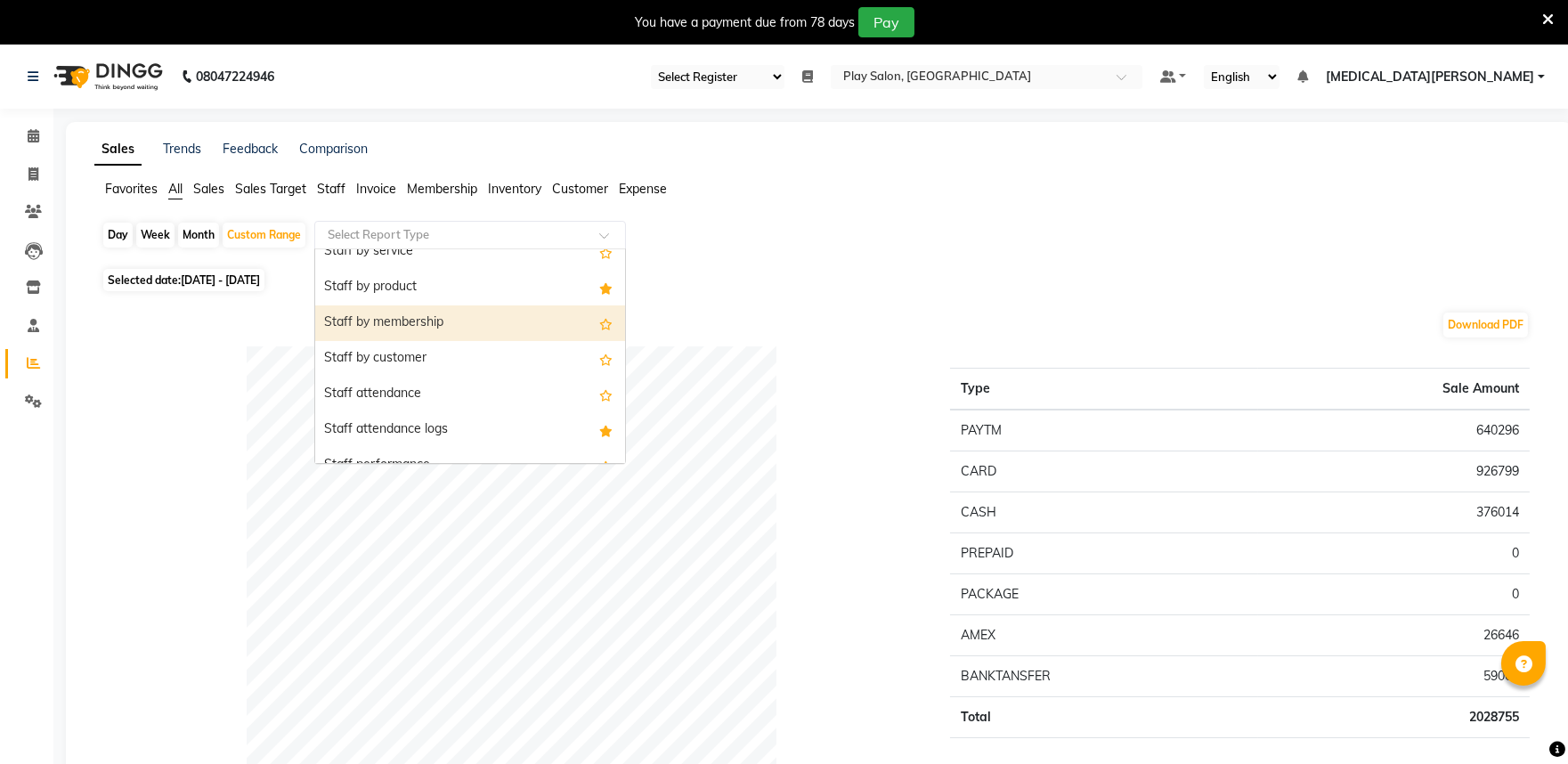
click at [465, 331] on div "Staff by membership" at bounding box center [470, 324] width 310 height 36
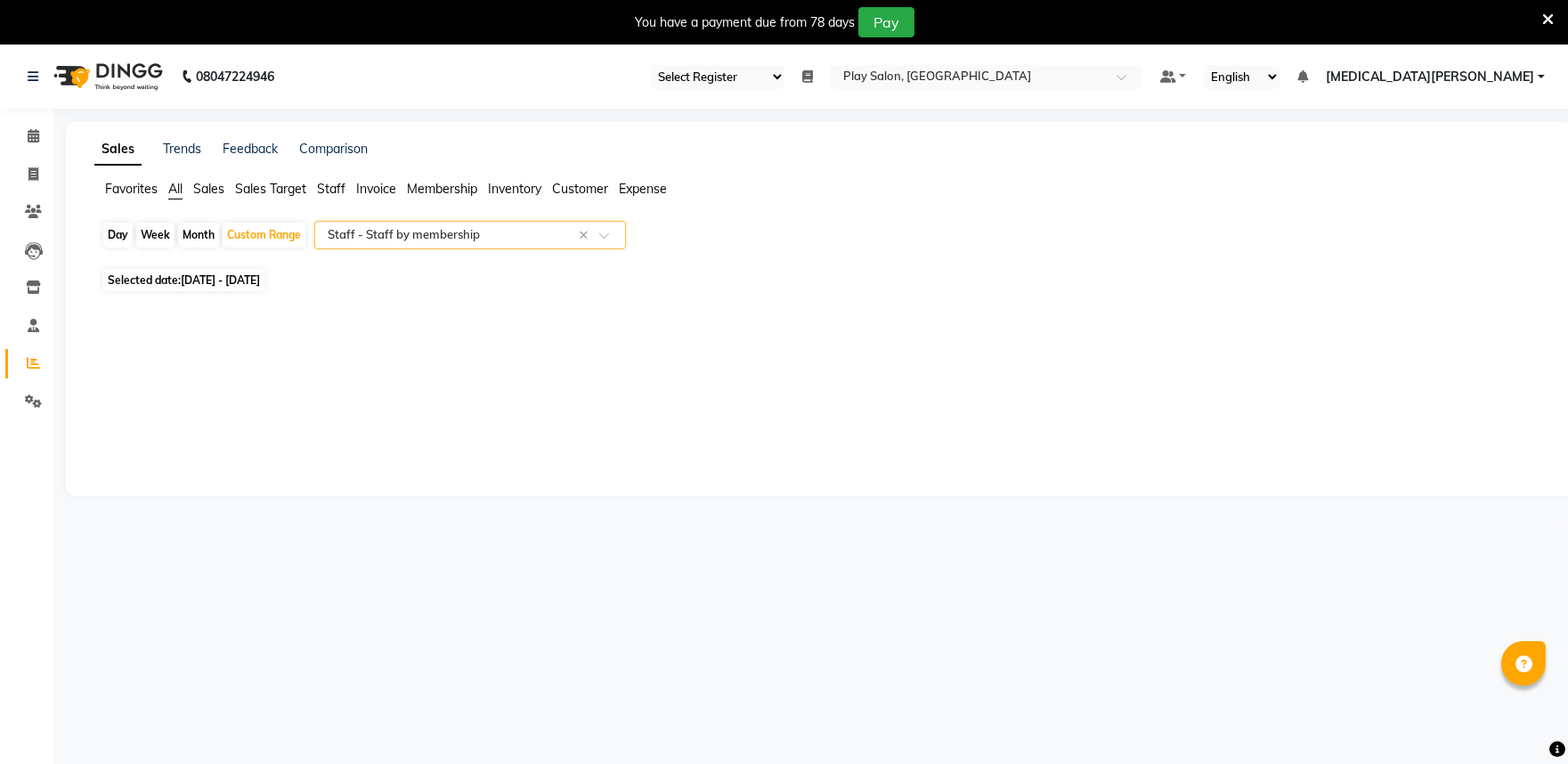
click at [607, 229] on div at bounding box center [470, 235] width 310 height 18
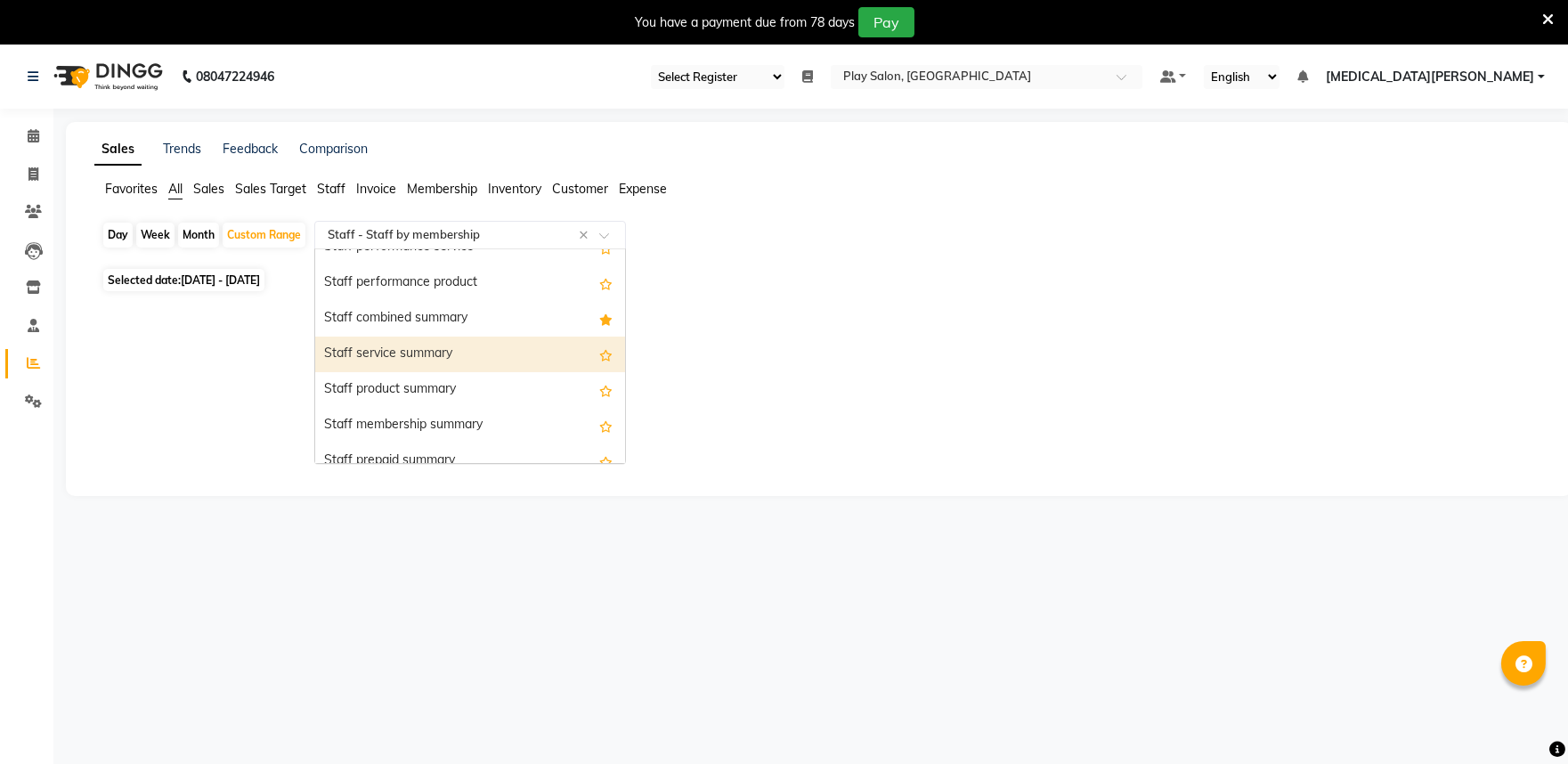
scroll to position [1045, 0]
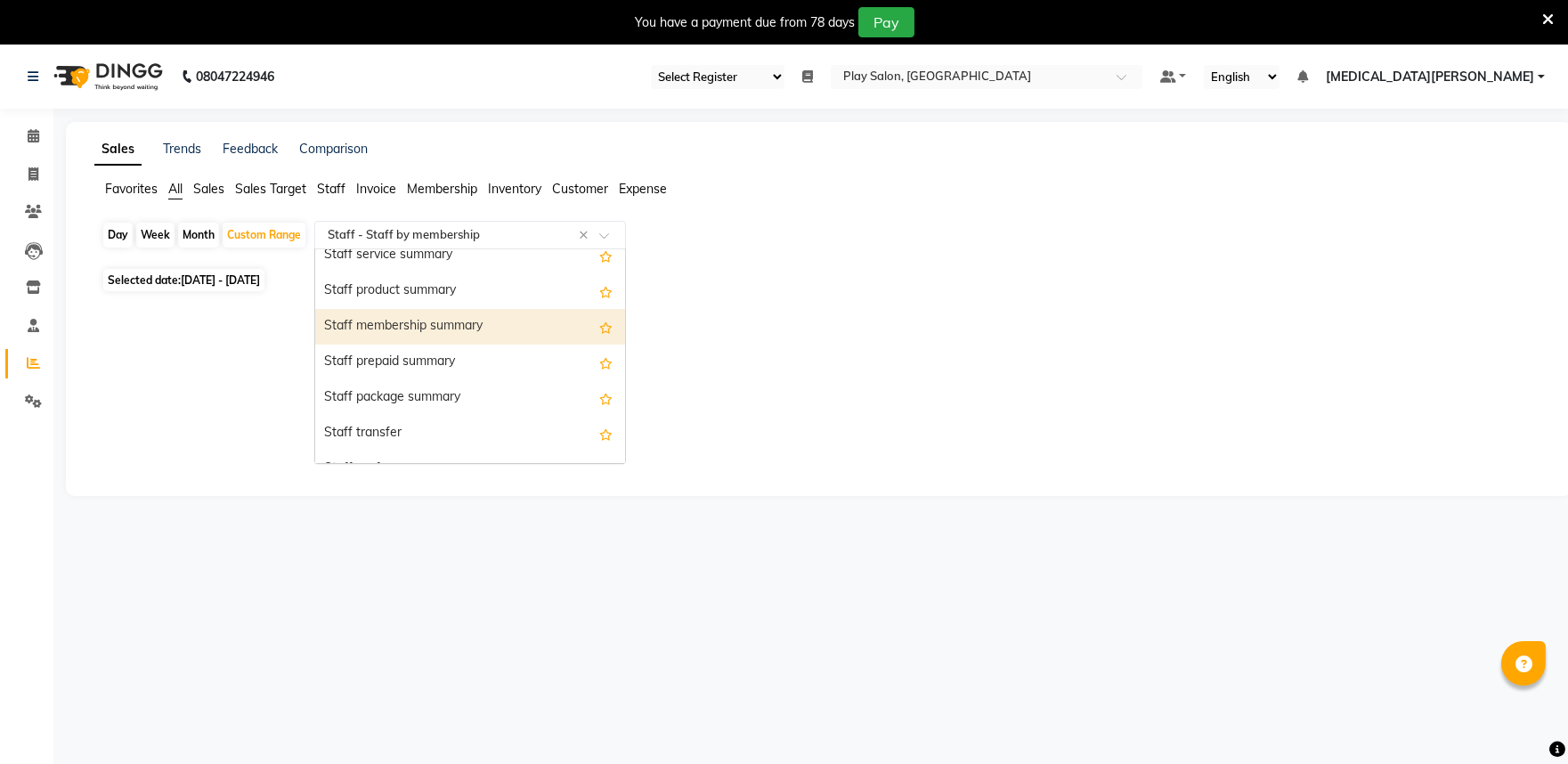
click at [468, 330] on div "Staff membership summary" at bounding box center [470, 327] width 310 height 36
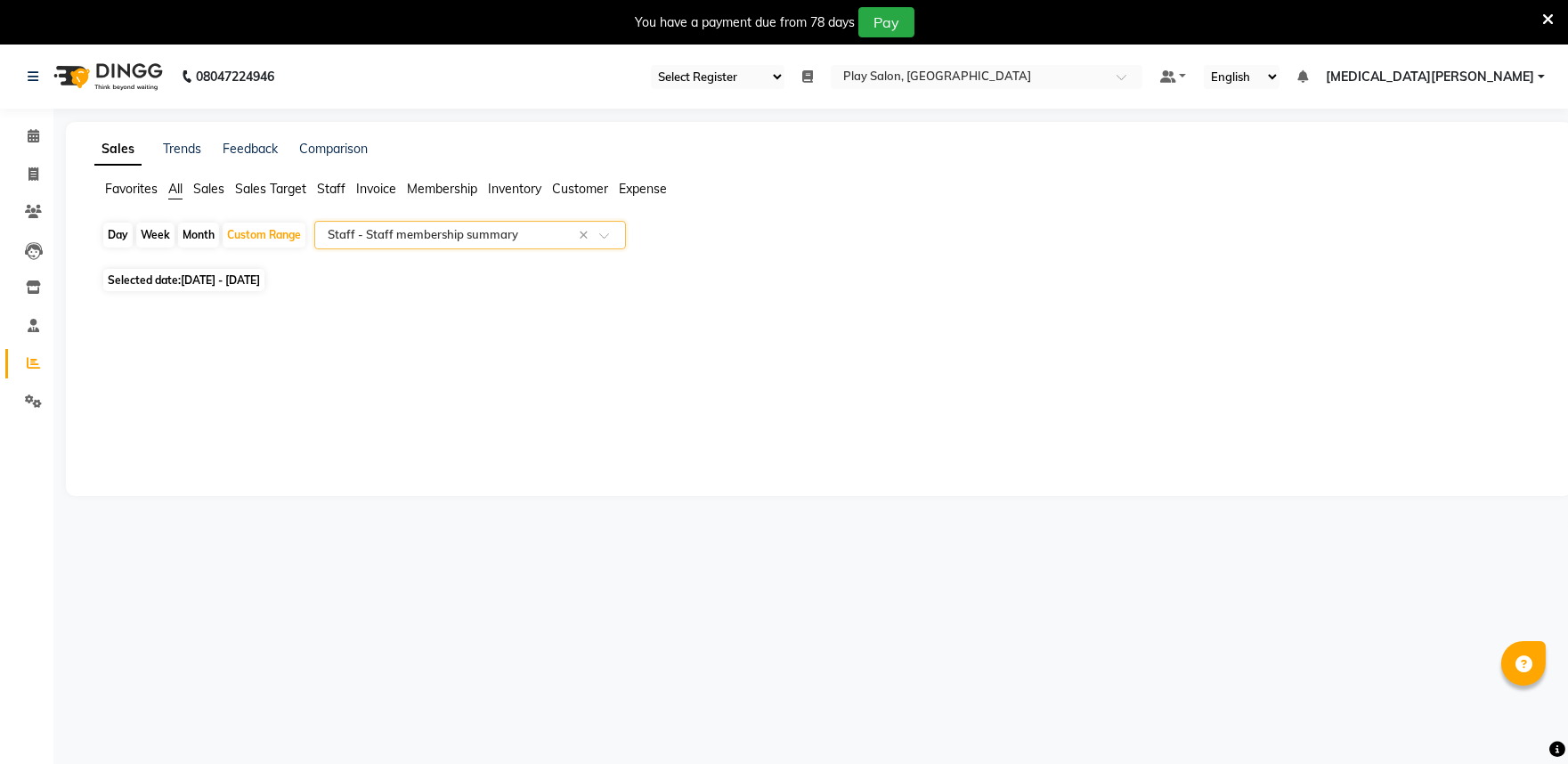
click at [598, 235] on div at bounding box center [470, 235] width 310 height 18
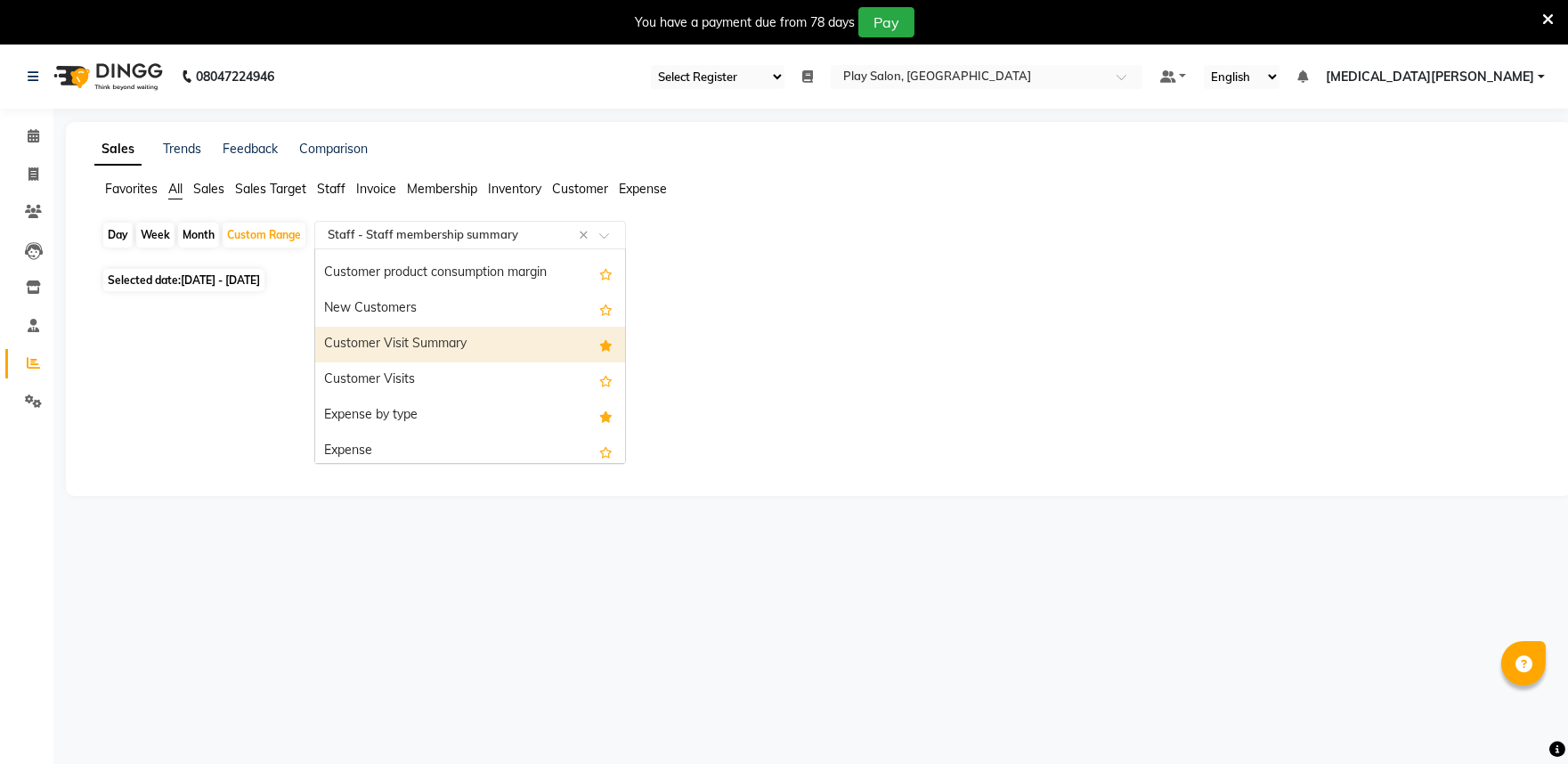
scroll to position [1815, 0]
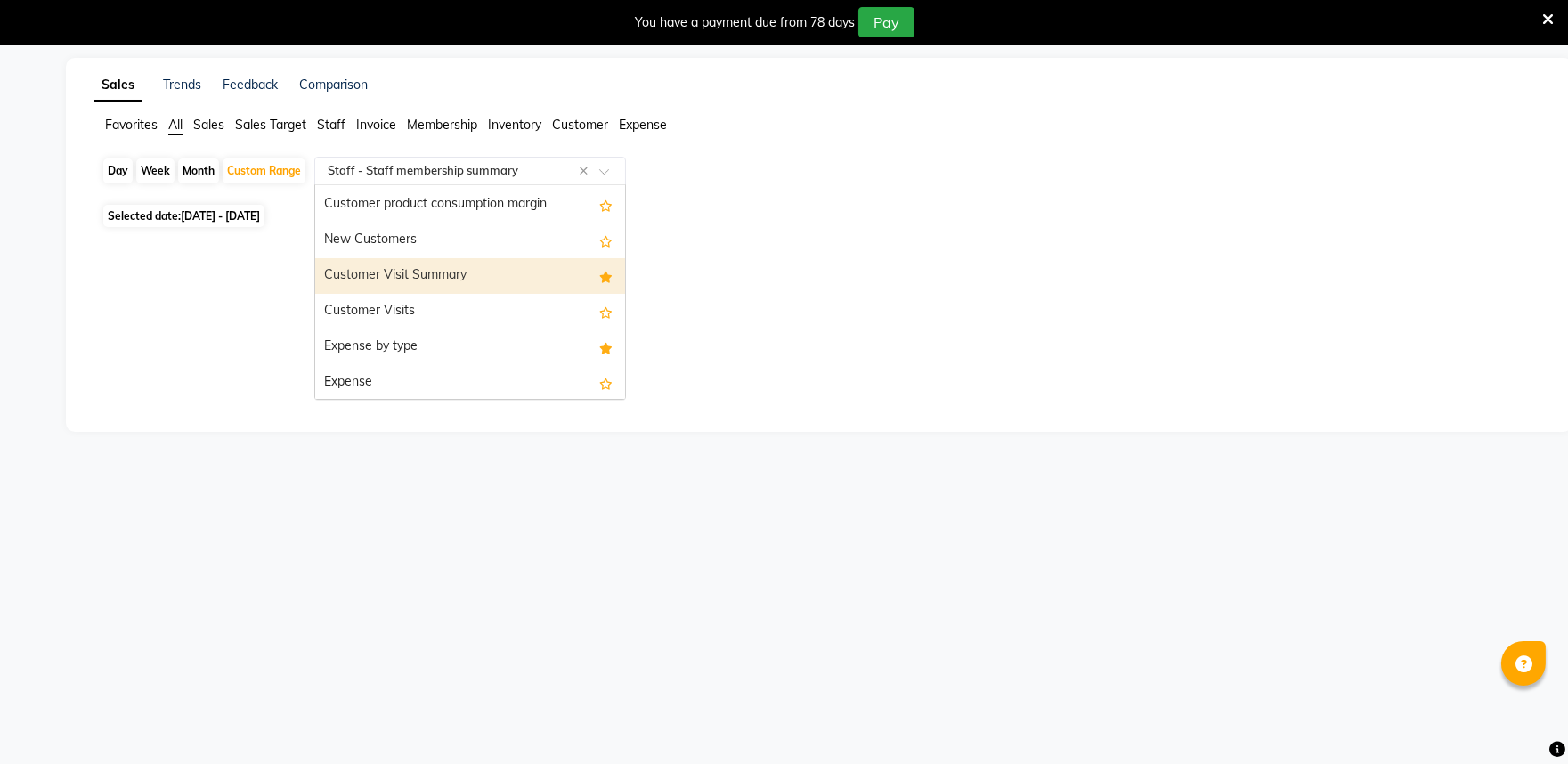
select select "89"
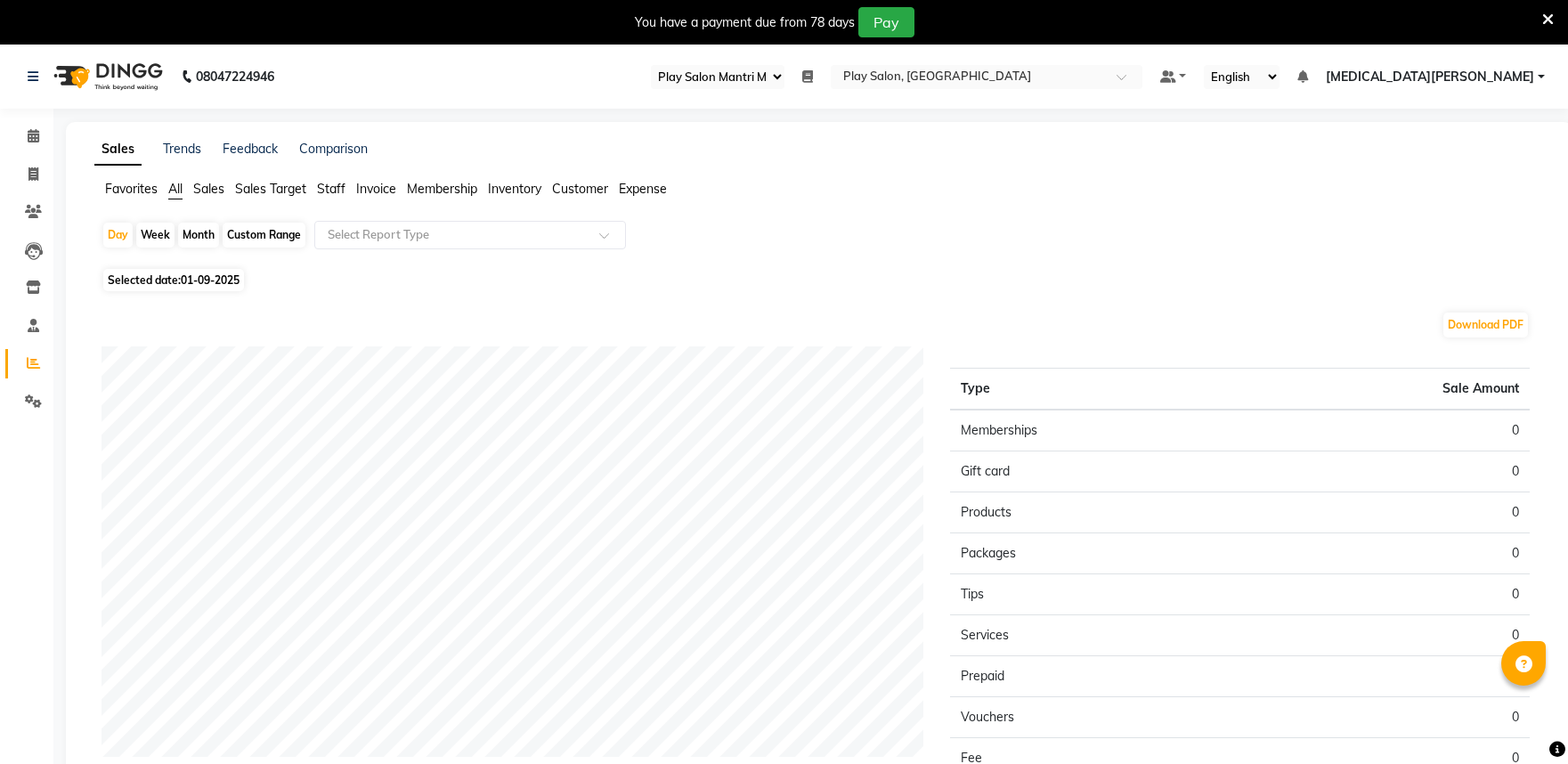
select select "89"
click at [29, 138] on icon at bounding box center [34, 135] width 12 height 13
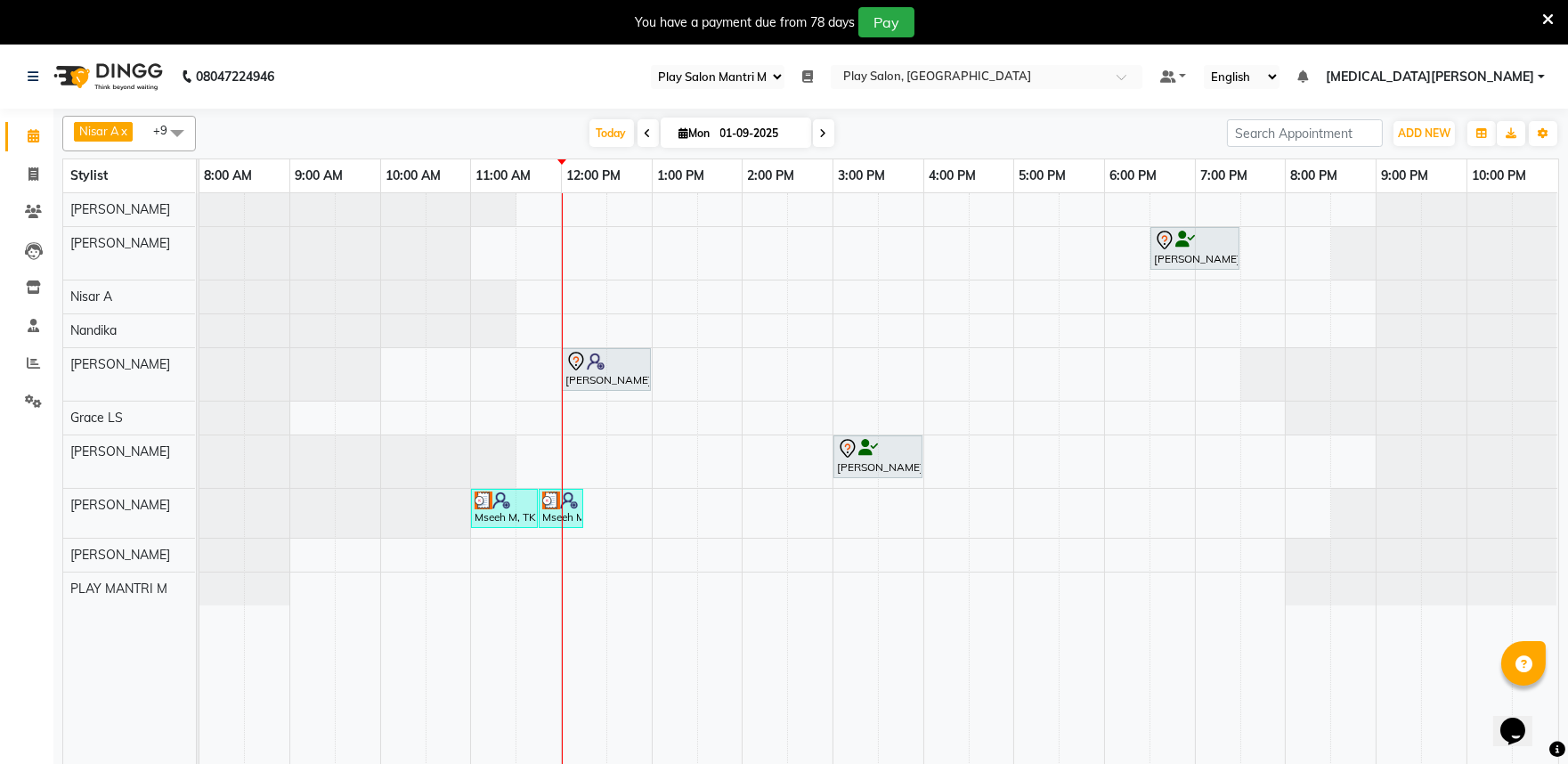
click at [1481, 82] on span "[MEDICAL_DATA][PERSON_NAME]" at bounding box center [1430, 77] width 208 height 19
click at [1468, 169] on link "Sign out" at bounding box center [1454, 167] width 163 height 28
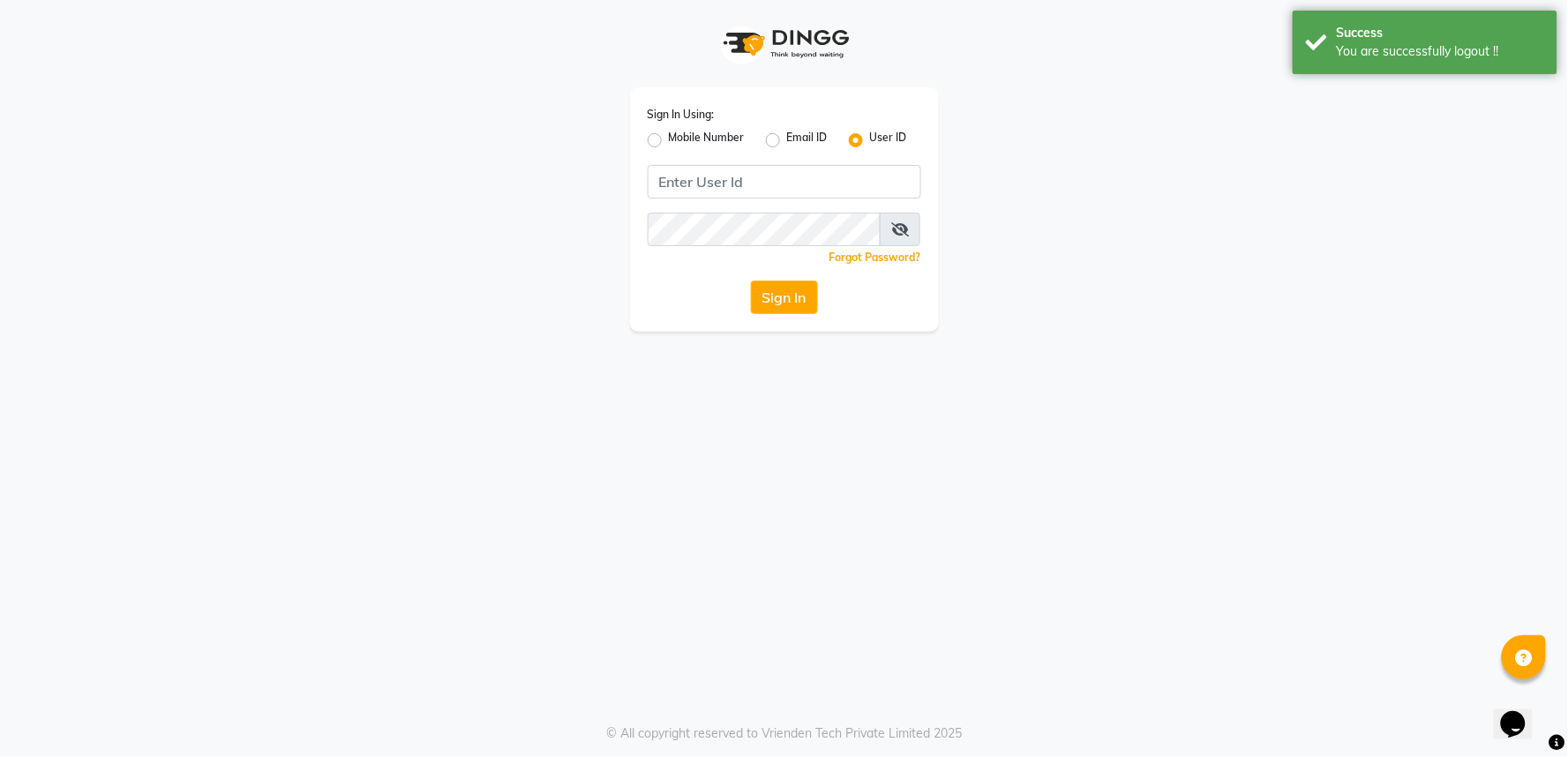
click at [669, 144] on label "Mobile Number" at bounding box center [706, 140] width 76 height 21
click at [669, 142] on input "Mobile Number" at bounding box center [675, 136] width 12 height 12
radio input "true"
radio input "false"
click at [764, 189] on input "Username" at bounding box center [813, 182] width 214 height 34
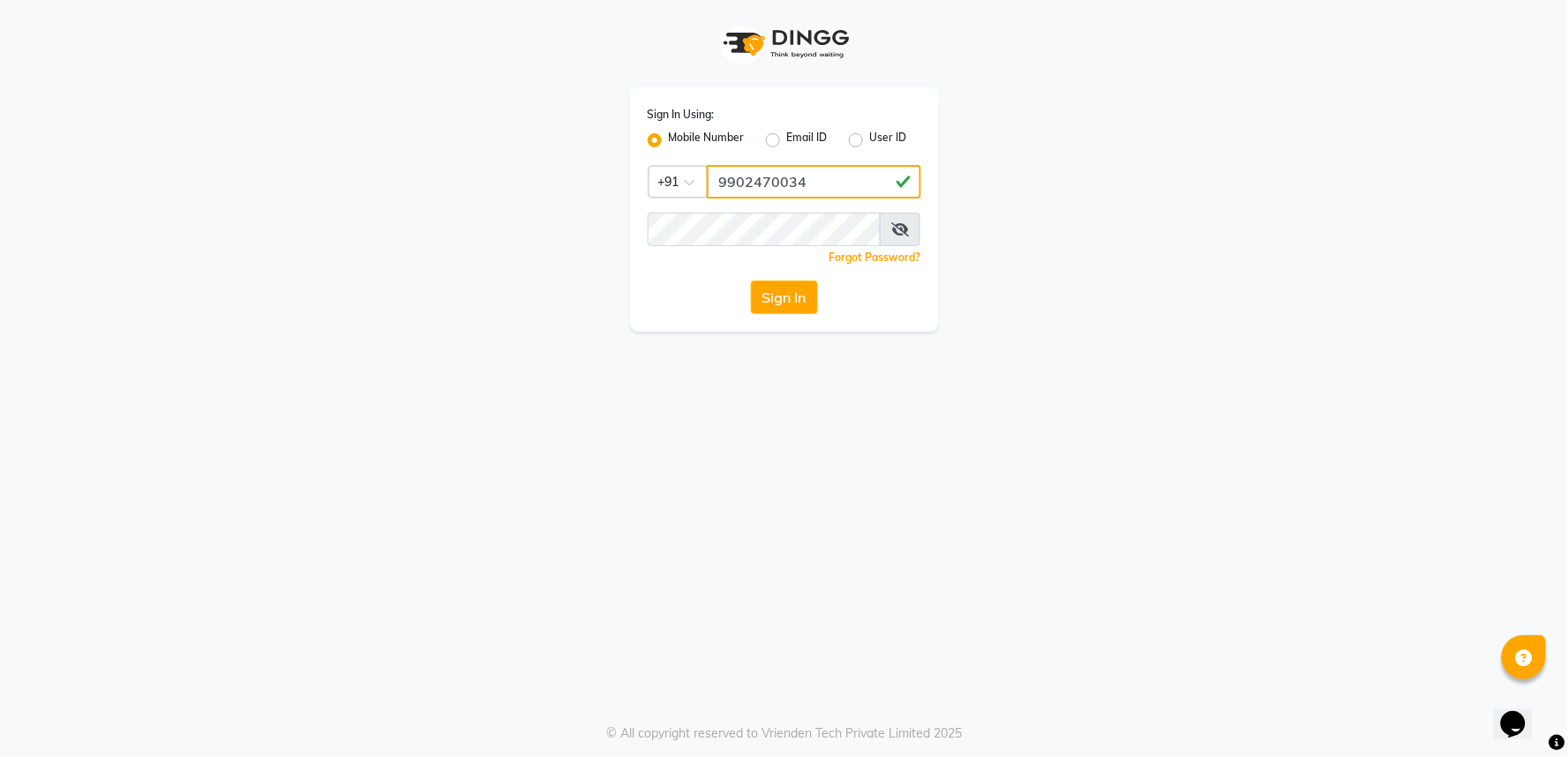
type input "9902470034"
click at [773, 313] on button "Sign In" at bounding box center [784, 297] width 67 height 34
